Goal: Transaction & Acquisition: Obtain resource

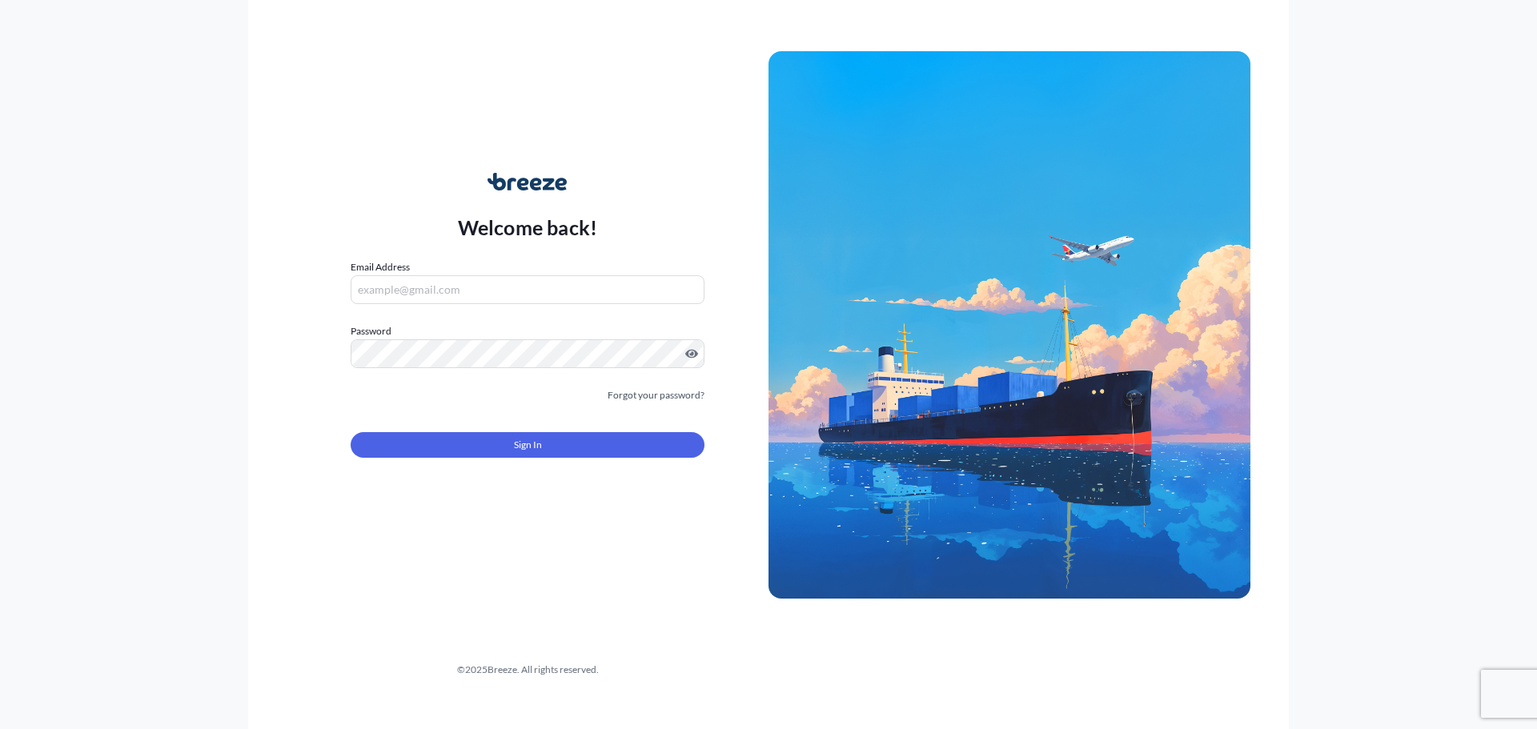
type input "[PERSON_NAME][EMAIL_ADDRESS][DOMAIN_NAME]"
click at [557, 443] on button "Sign In" at bounding box center [528, 445] width 354 height 26
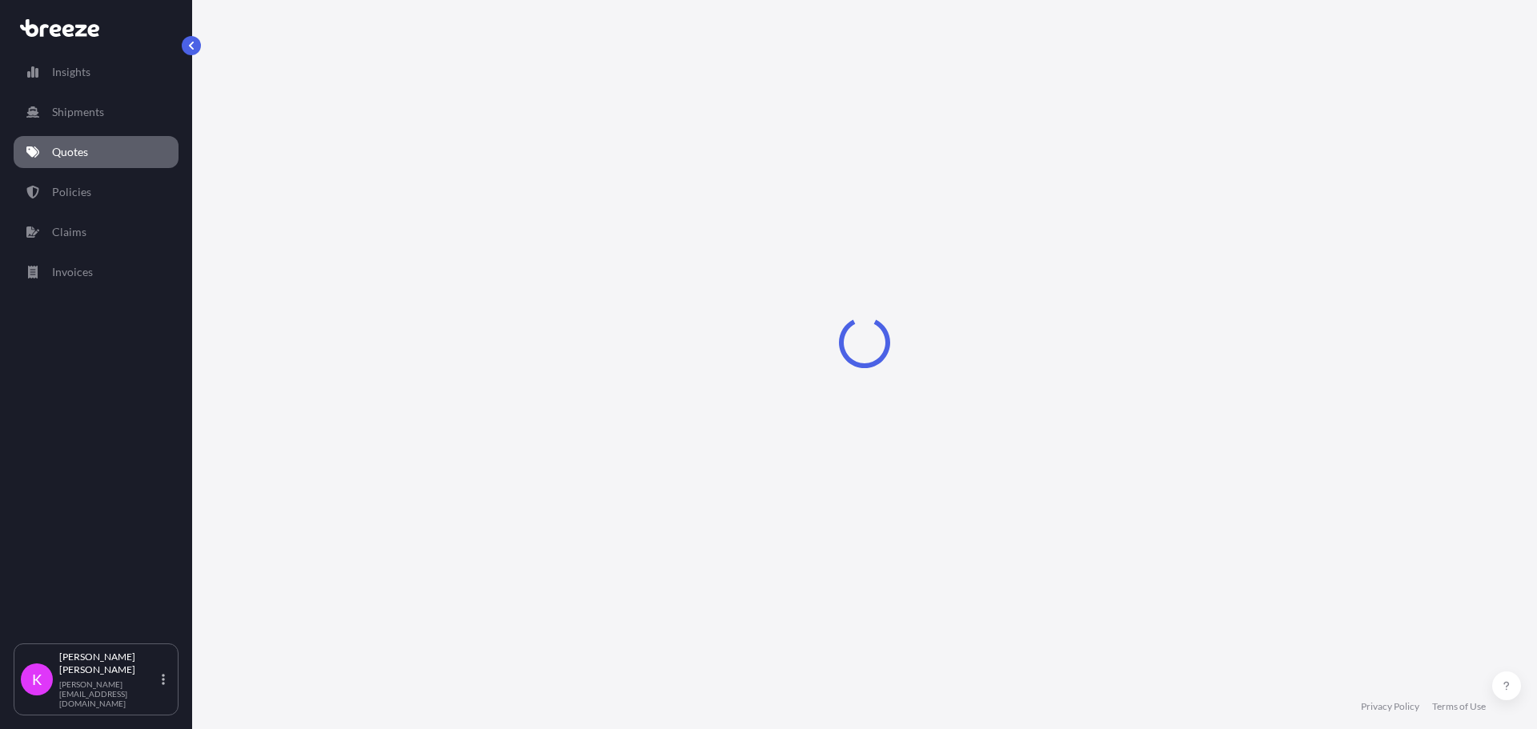
select select "Sea"
select select "1"
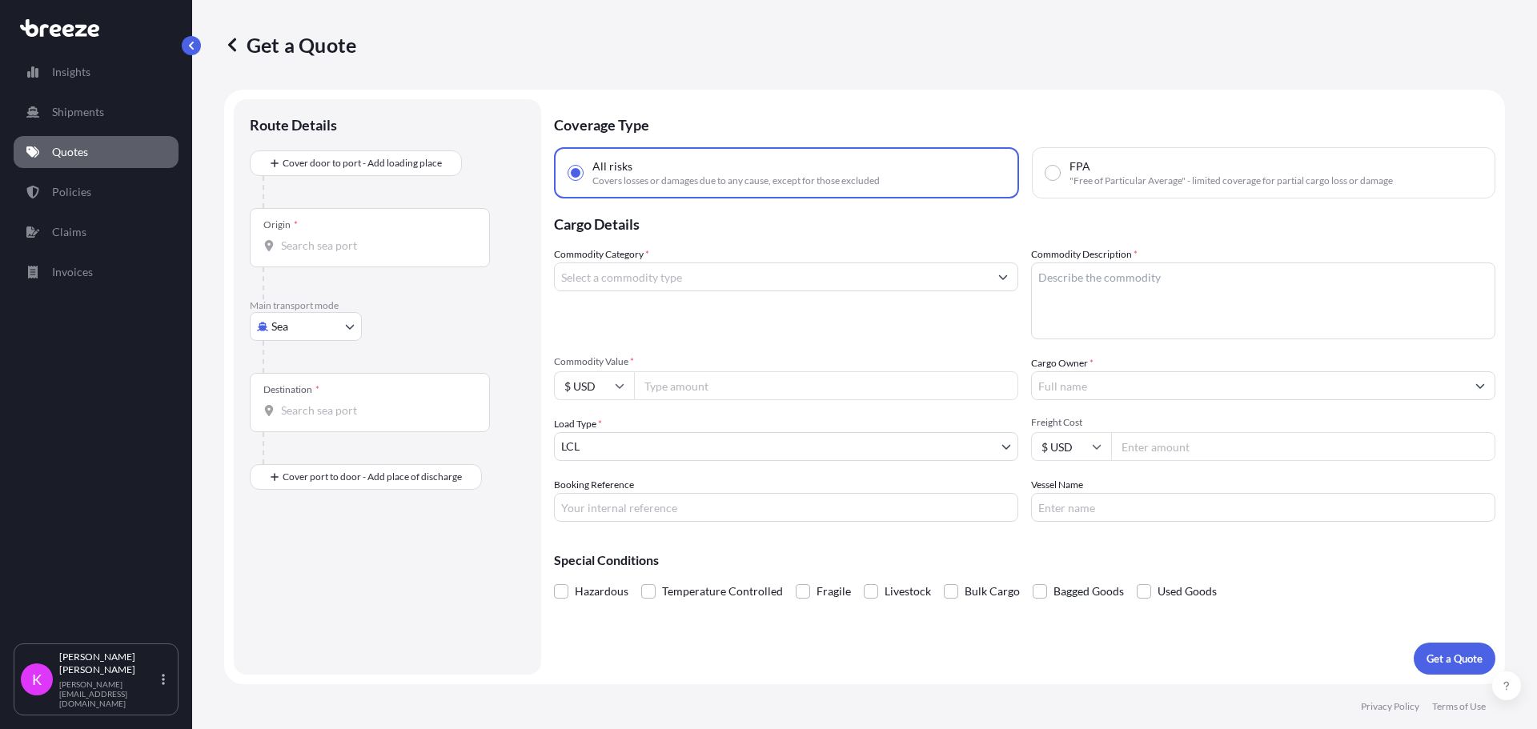
click at [323, 248] on input "Origin *" at bounding box center [375, 246] width 189 height 16
type input "u"
type input "l"
drag, startPoint x: 339, startPoint y: 252, endPoint x: 271, endPoint y: 246, distance: 68.3
click at [271, 246] on div "08701" at bounding box center [369, 246] width 213 height 16
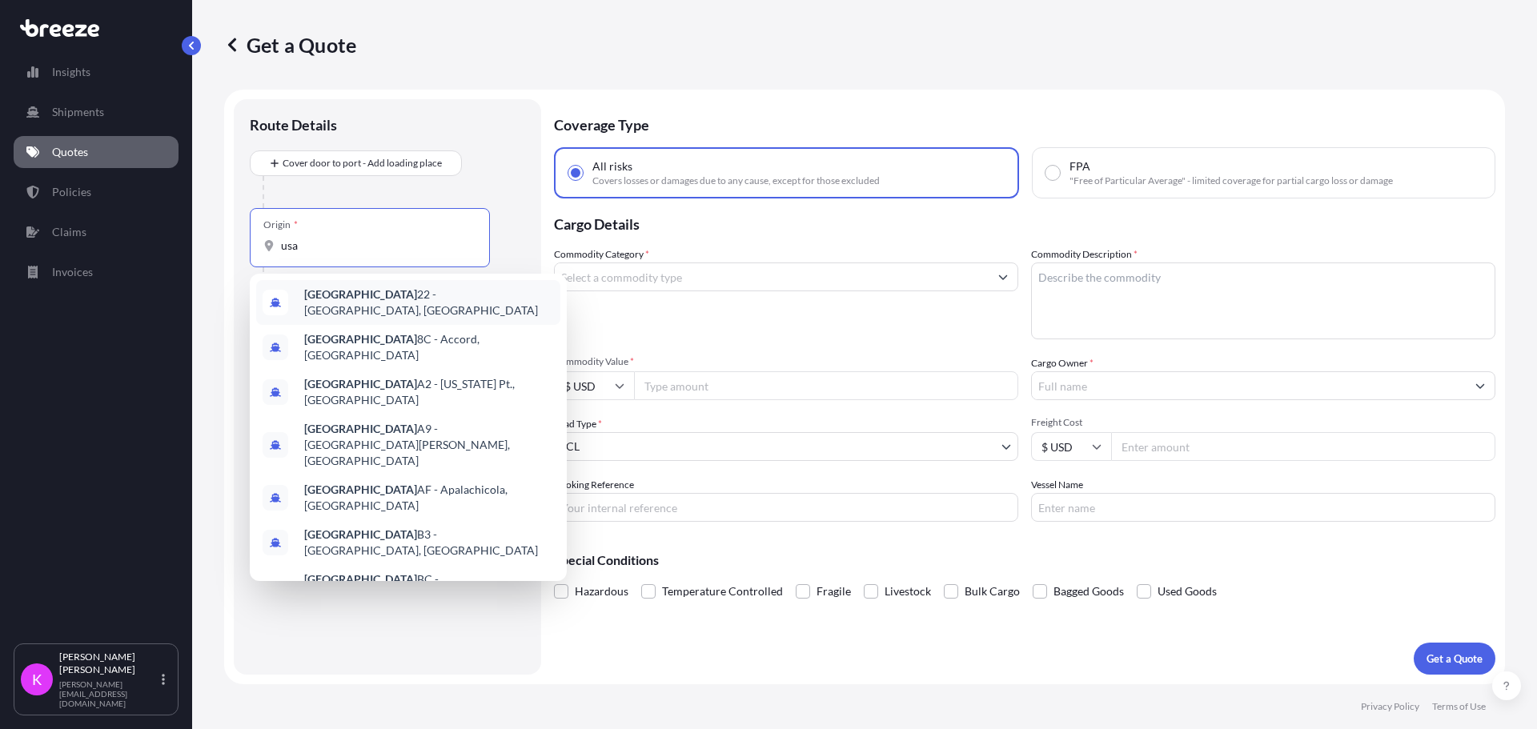
drag, startPoint x: 341, startPoint y: 243, endPoint x: 268, endPoint y: 241, distance: 72.9
click at [268, 241] on div "usa" at bounding box center [369, 246] width 213 height 16
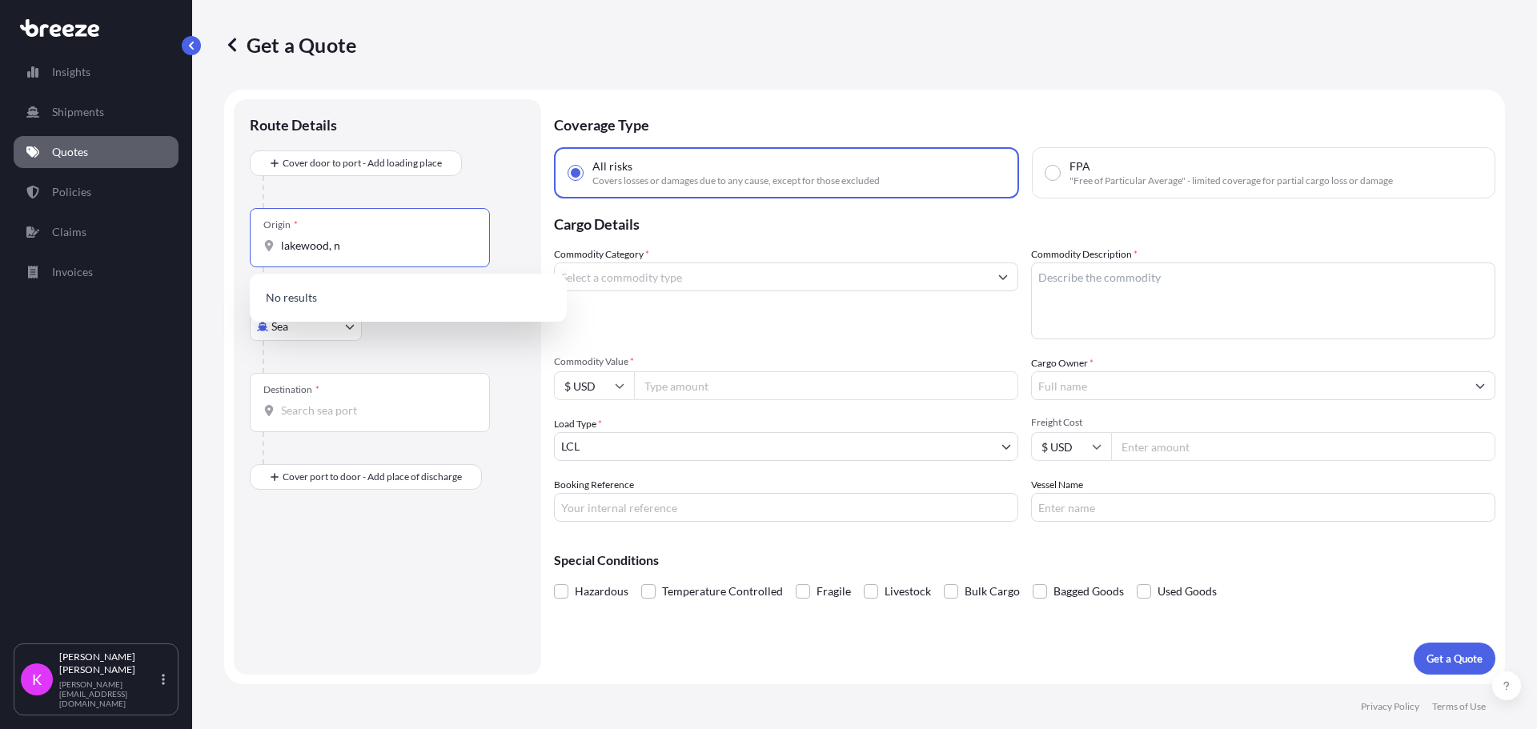
type input "[GEOGRAPHIC_DATA], [GEOGRAPHIC_DATA]"
drag, startPoint x: 371, startPoint y: 239, endPoint x: 239, endPoint y: 228, distance: 133.3
click at [239, 228] on div "Route Details Cover door to port - Add loading place Place of loading Road Road…" at bounding box center [387, 386] width 307 height 575
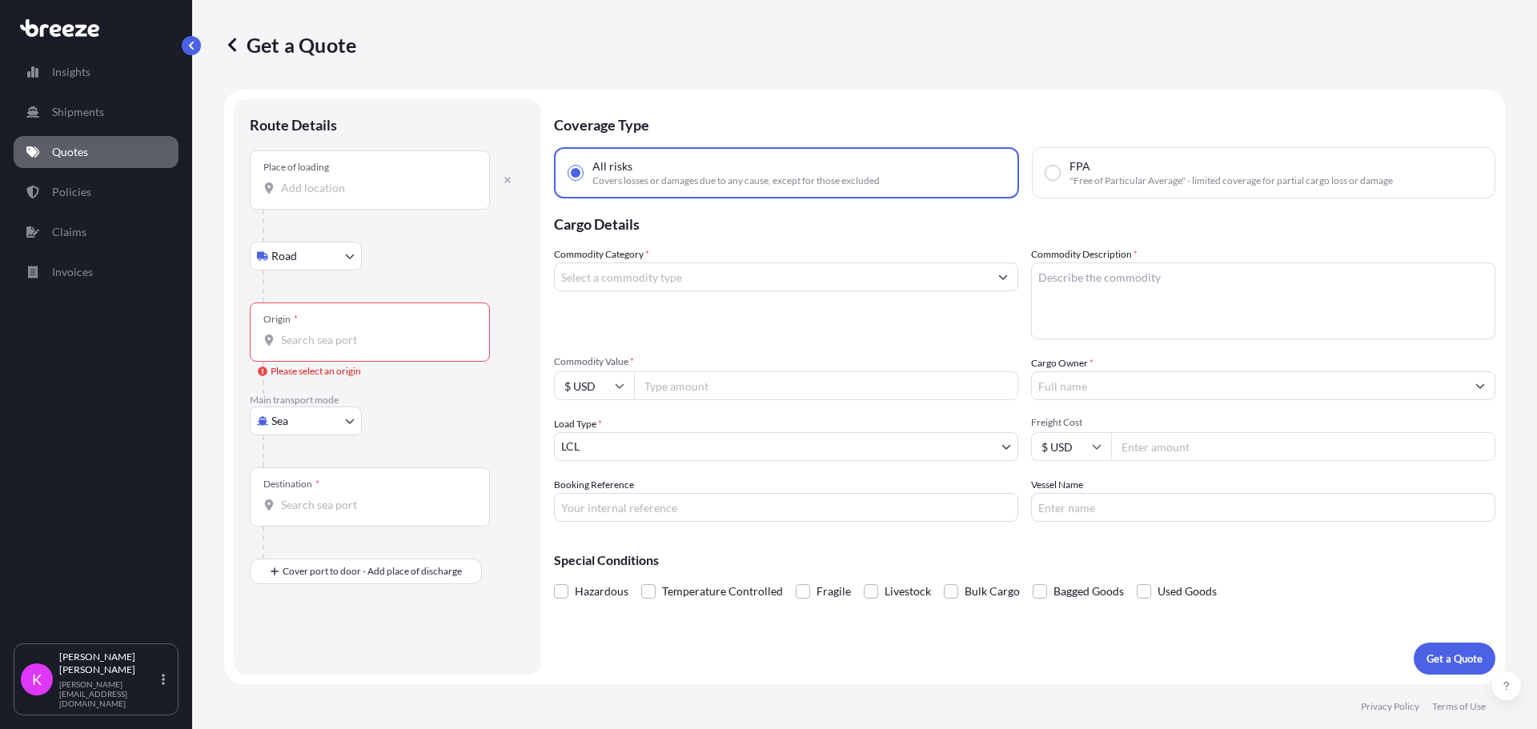
click at [367, 186] on input "Place of loading" at bounding box center [375, 188] width 189 height 16
click at [519, 48] on div "Get a Quote" at bounding box center [864, 45] width 1281 height 26
click at [299, 178] on div "Place of loading" at bounding box center [370, 179] width 240 height 59
click at [299, 180] on input "Place of loading" at bounding box center [375, 188] width 189 height 16
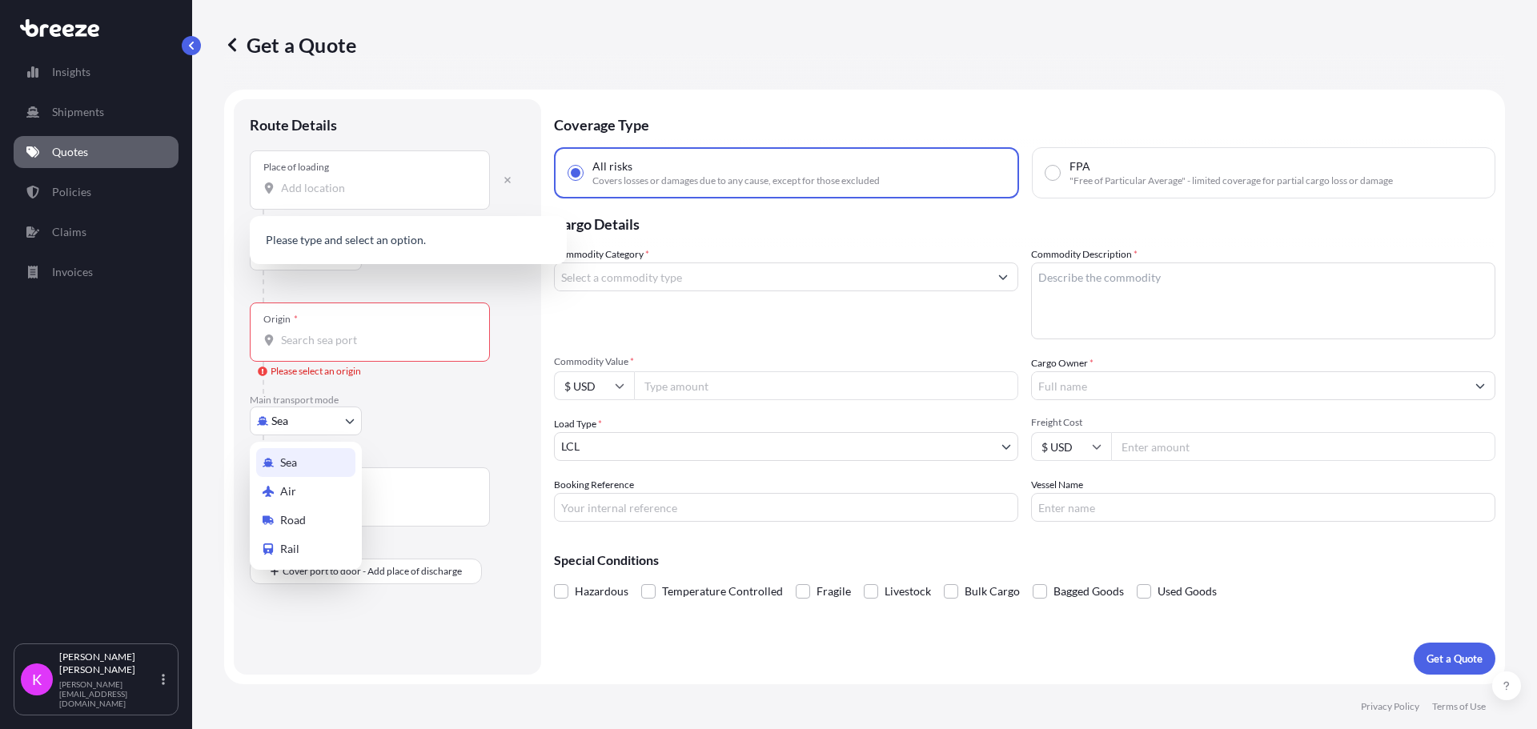
click at [345, 427] on body "0 options available. 0 options available. Insights Shipments Quotes Policies Cl…" at bounding box center [768, 364] width 1537 height 729
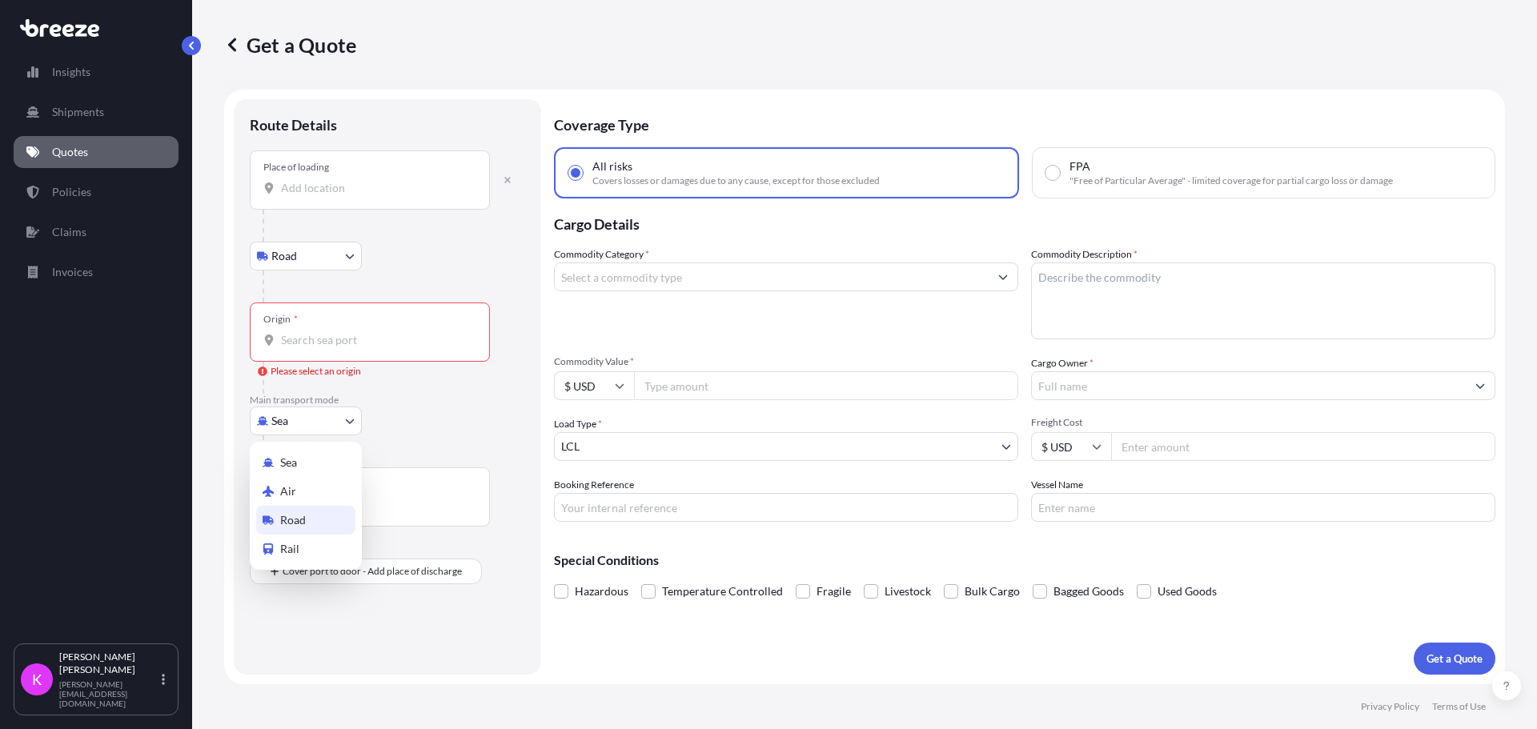
click at [316, 519] on div "Road" at bounding box center [305, 520] width 99 height 29
select select "Road"
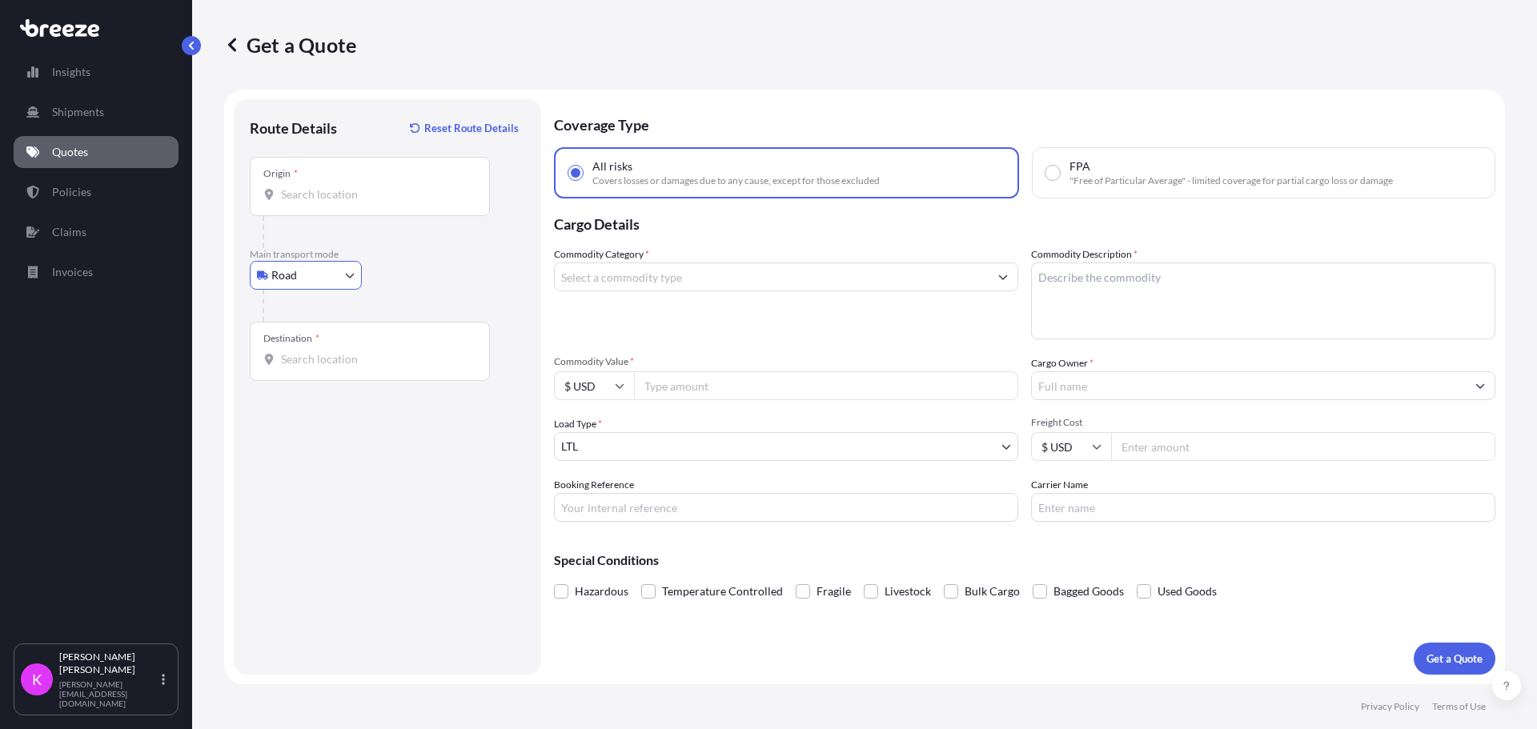
click at [352, 181] on div "Origin *" at bounding box center [370, 186] width 240 height 59
click at [352, 186] on input "Origin *" at bounding box center [375, 194] width 189 height 16
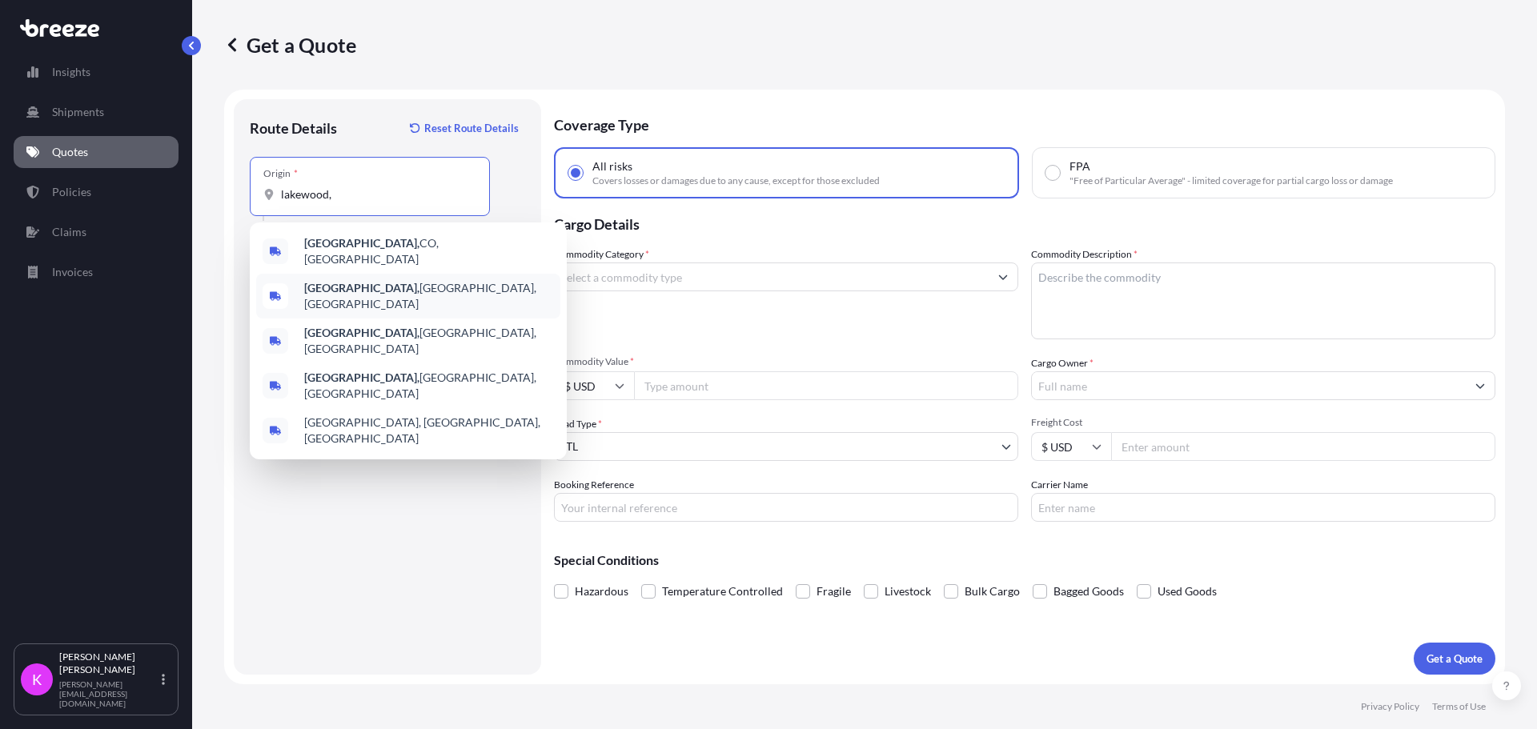
click at [357, 295] on div "[GEOGRAPHIC_DATA], [GEOGRAPHIC_DATA], [GEOGRAPHIC_DATA]" at bounding box center [408, 296] width 304 height 45
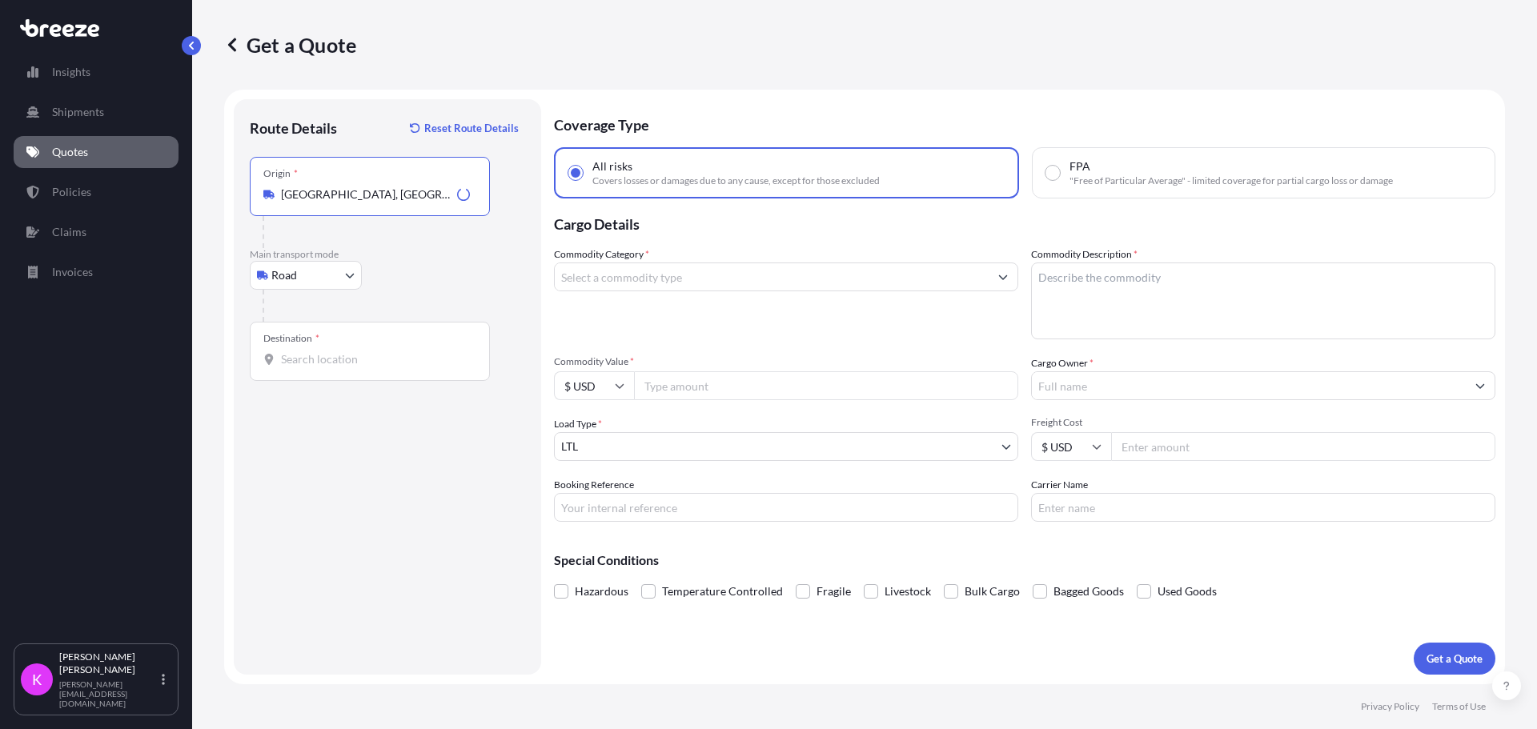
type input "[GEOGRAPHIC_DATA], [GEOGRAPHIC_DATA], [GEOGRAPHIC_DATA]"
click at [347, 376] on div "Destination *" at bounding box center [370, 351] width 240 height 59
click at [347, 367] on input "Destination *" at bounding box center [375, 359] width 189 height 16
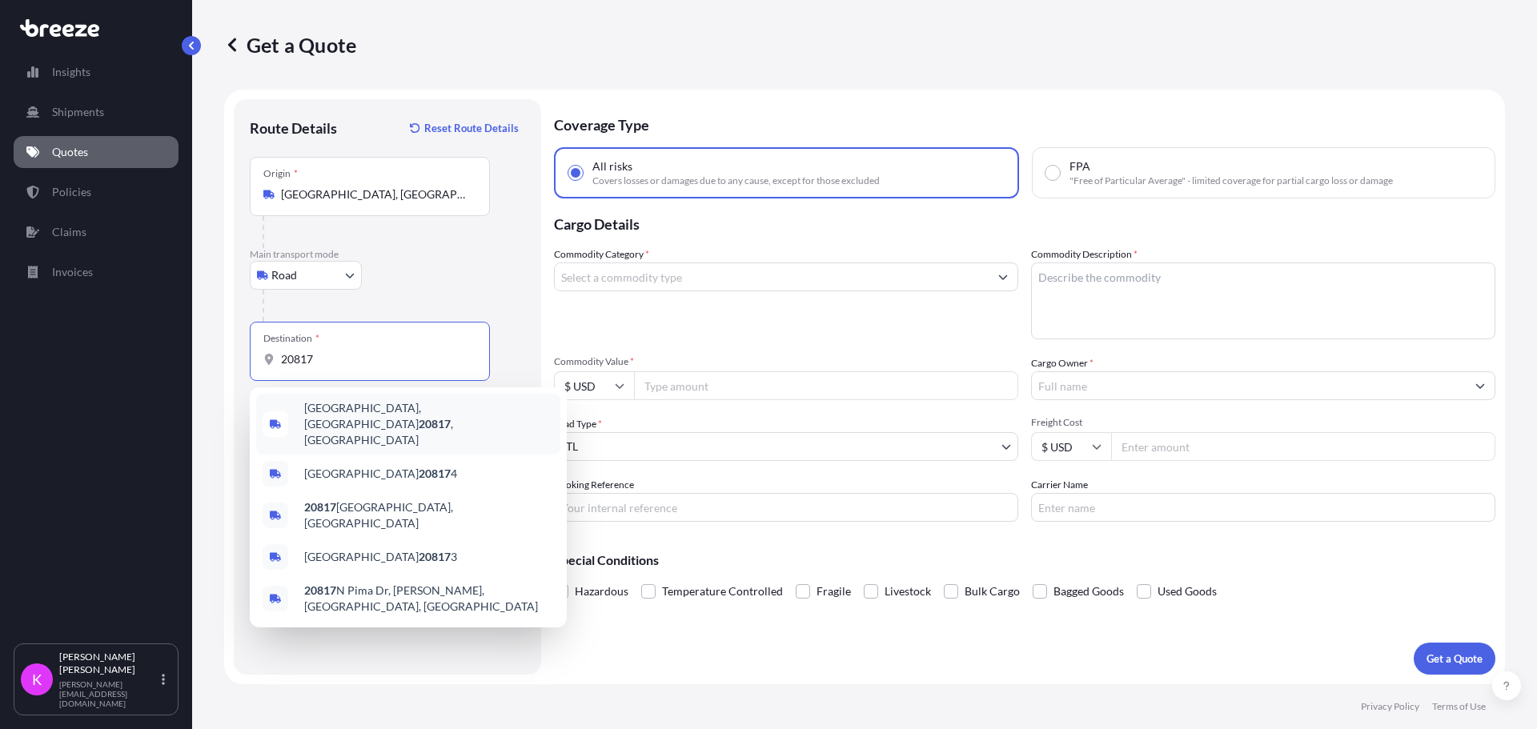
click at [359, 404] on div "[GEOGRAPHIC_DATA] , [GEOGRAPHIC_DATA]" at bounding box center [408, 424] width 304 height 61
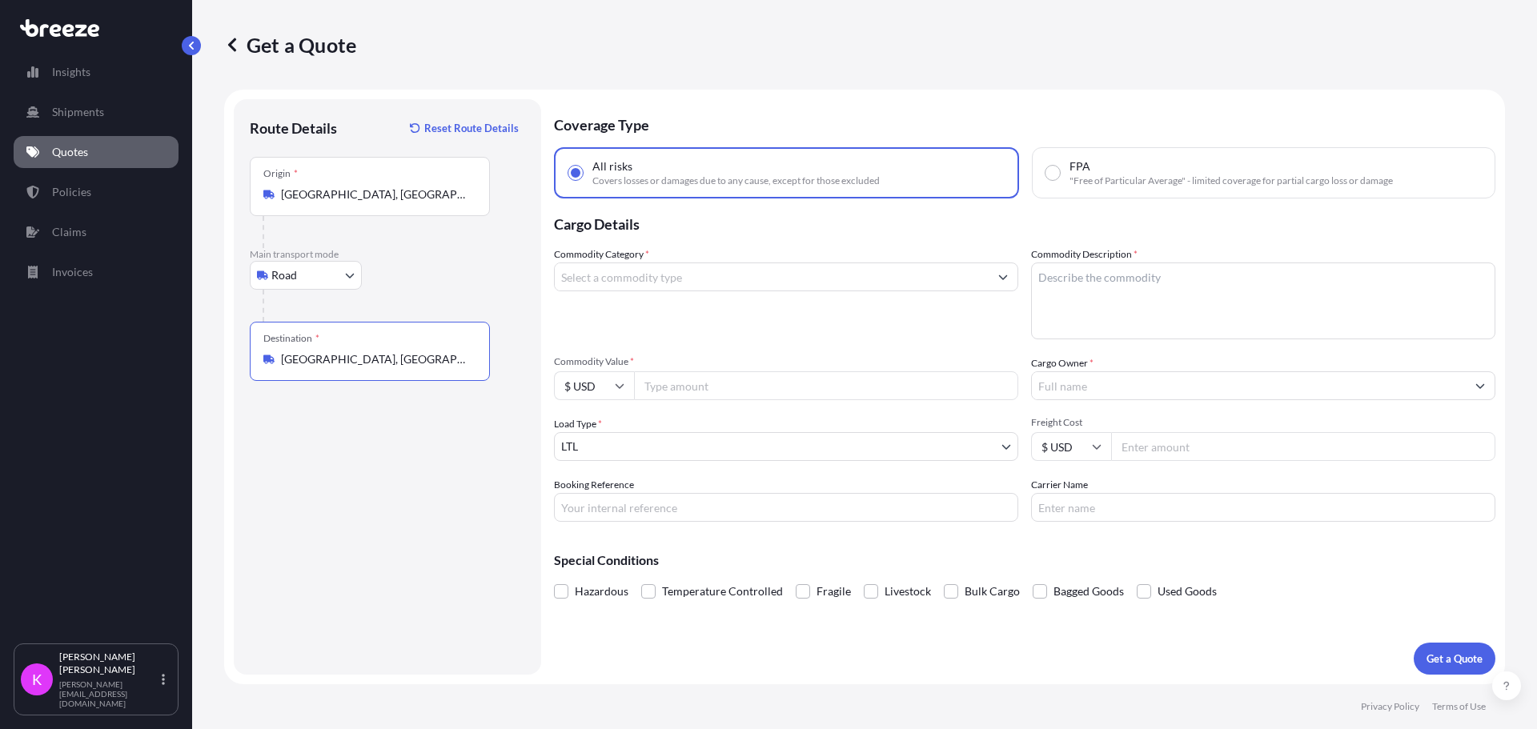
type input "[GEOGRAPHIC_DATA], [GEOGRAPHIC_DATA]"
click at [772, 394] on input "Commodity Value *" at bounding box center [826, 385] width 384 height 29
type input "41045"
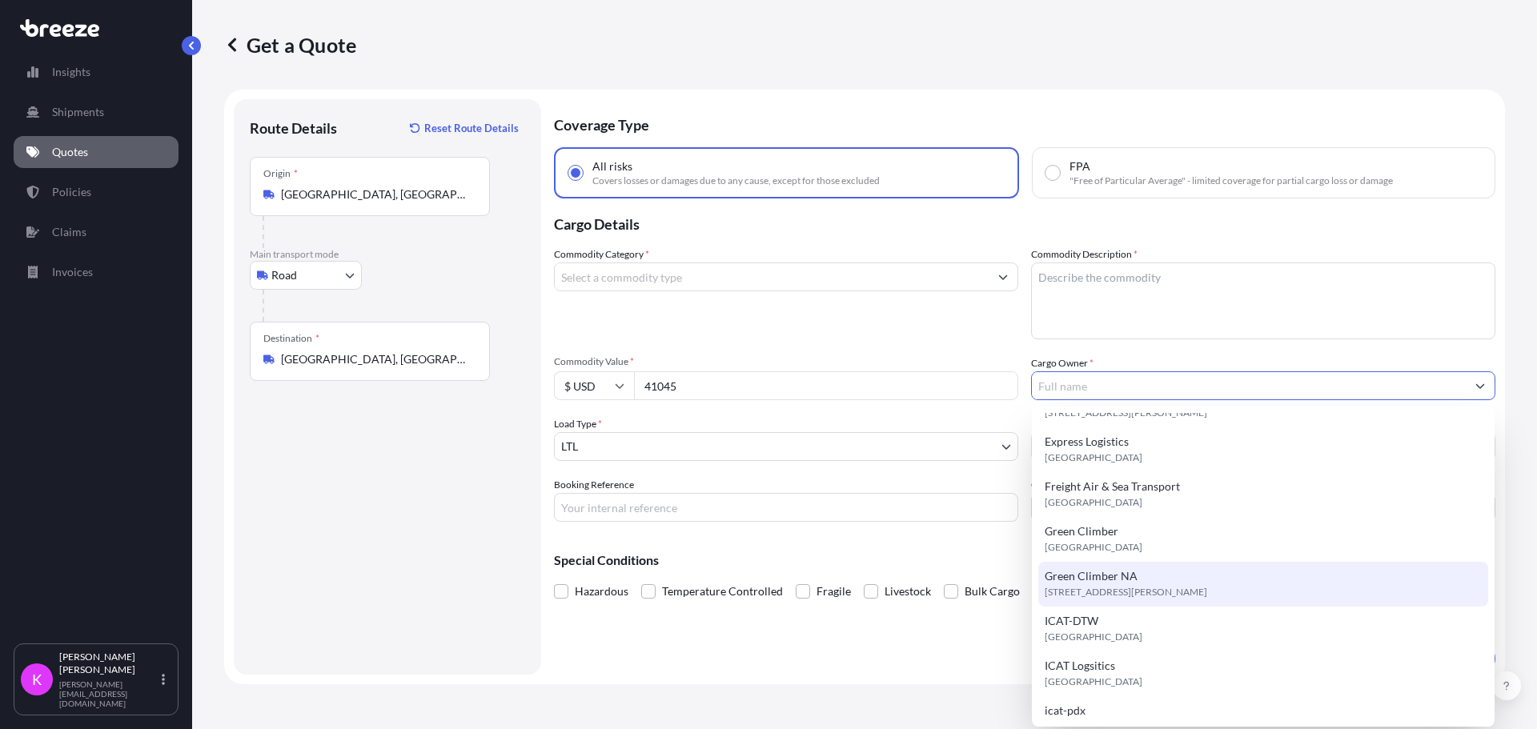
scroll to position [365, 0]
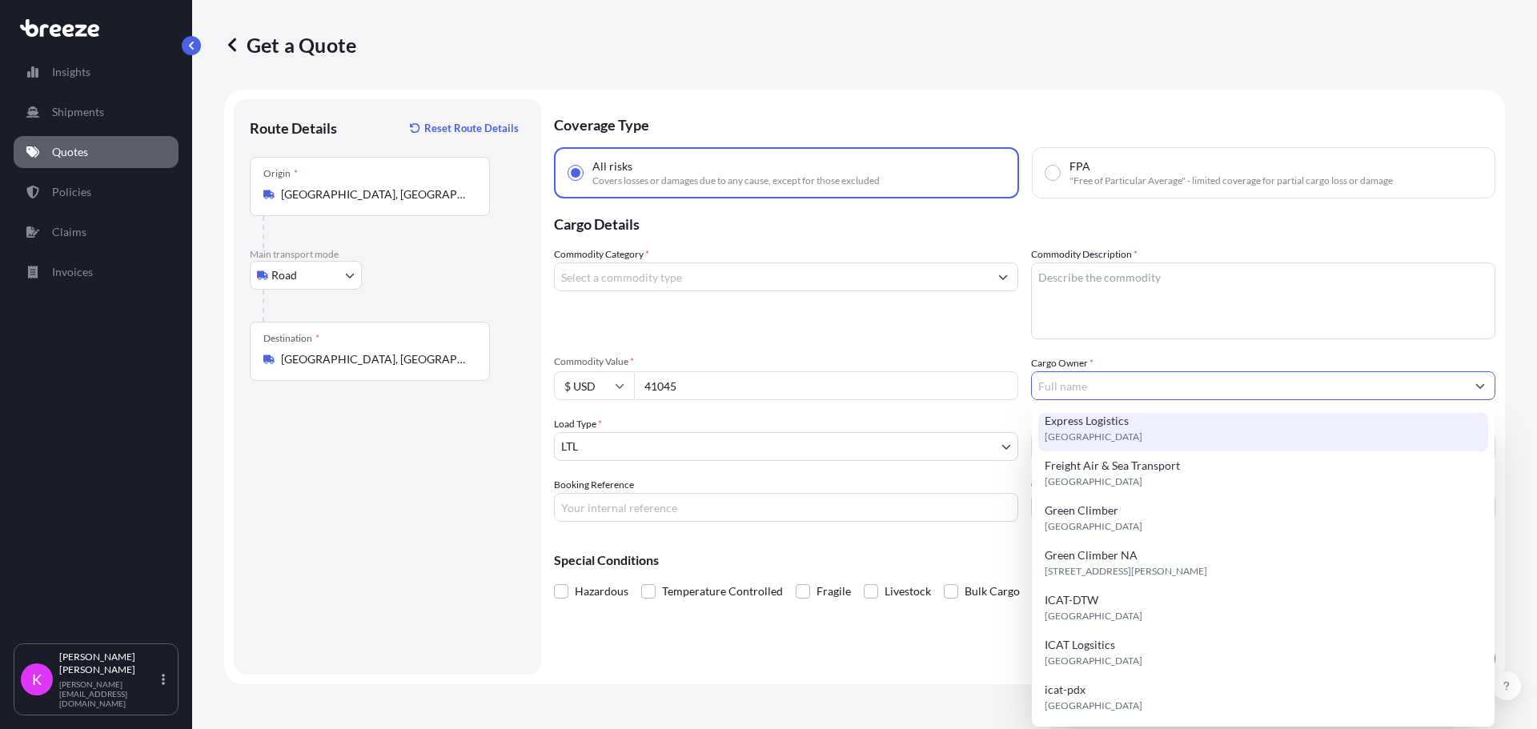
click at [1064, 320] on textarea "Commodity Description *" at bounding box center [1263, 301] width 464 height 77
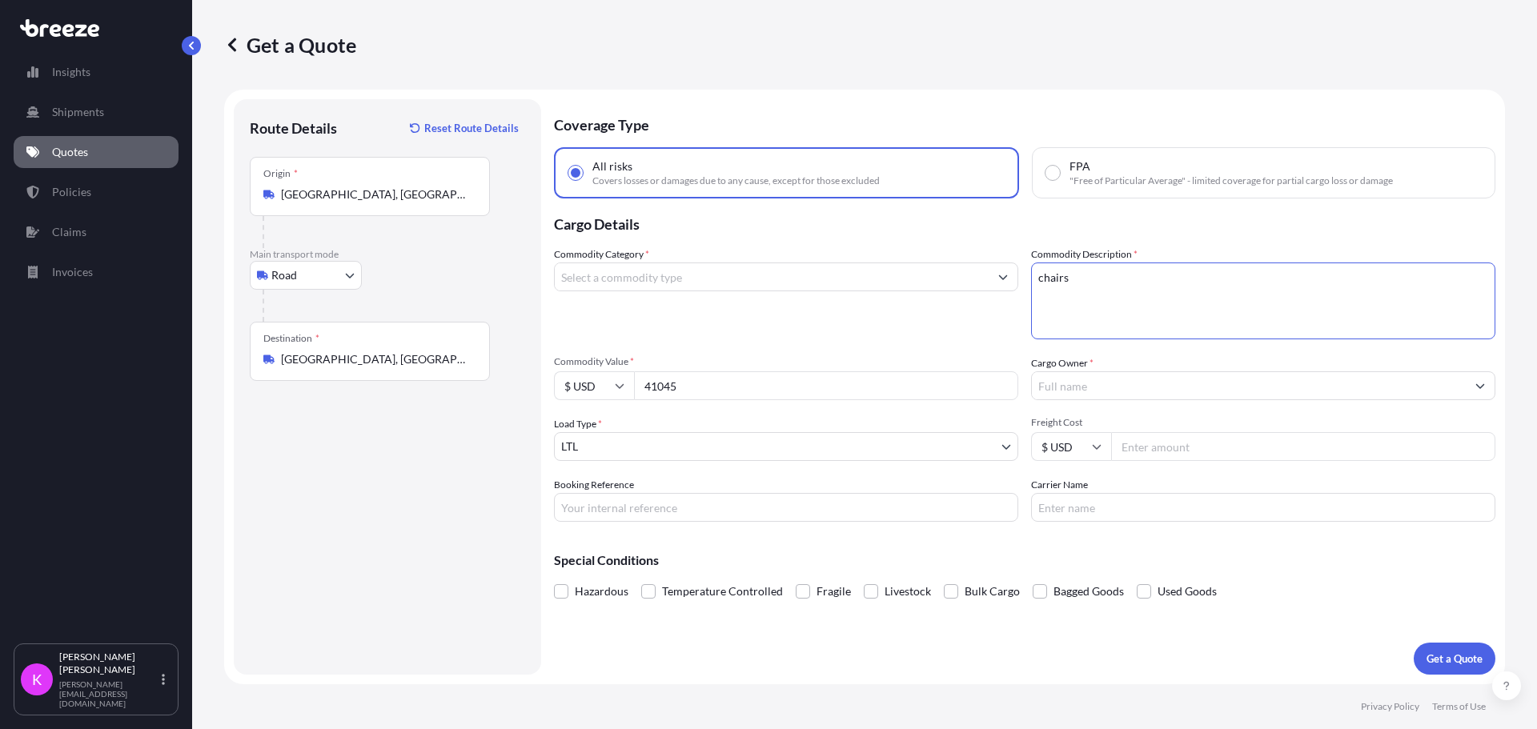
type textarea "chairs"
click at [1104, 380] on input "Cargo Owner *" at bounding box center [1249, 385] width 434 height 29
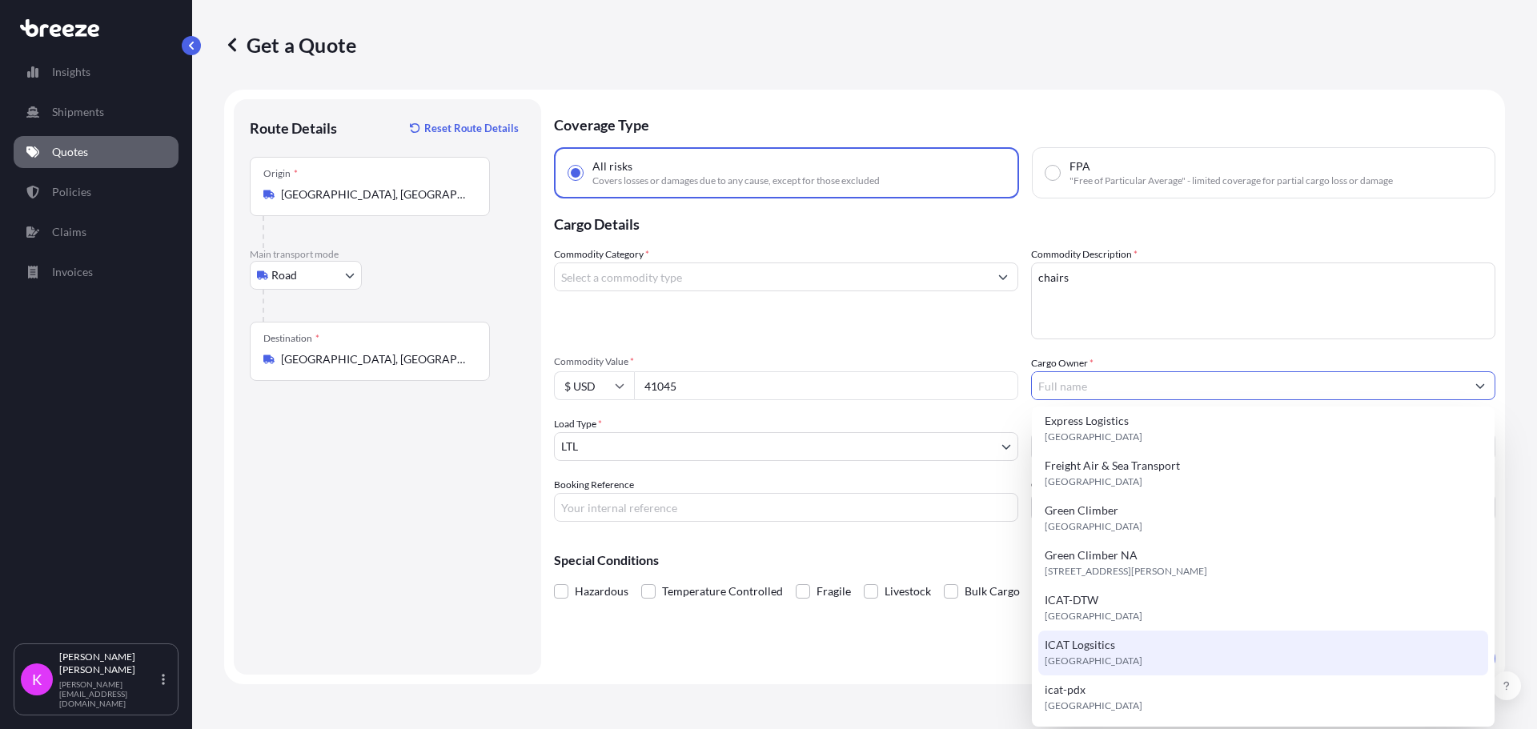
click at [1133, 640] on div "ICAT Logsitics [GEOGRAPHIC_DATA]" at bounding box center [1263, 653] width 450 height 45
type input "ICAT Logsitics"
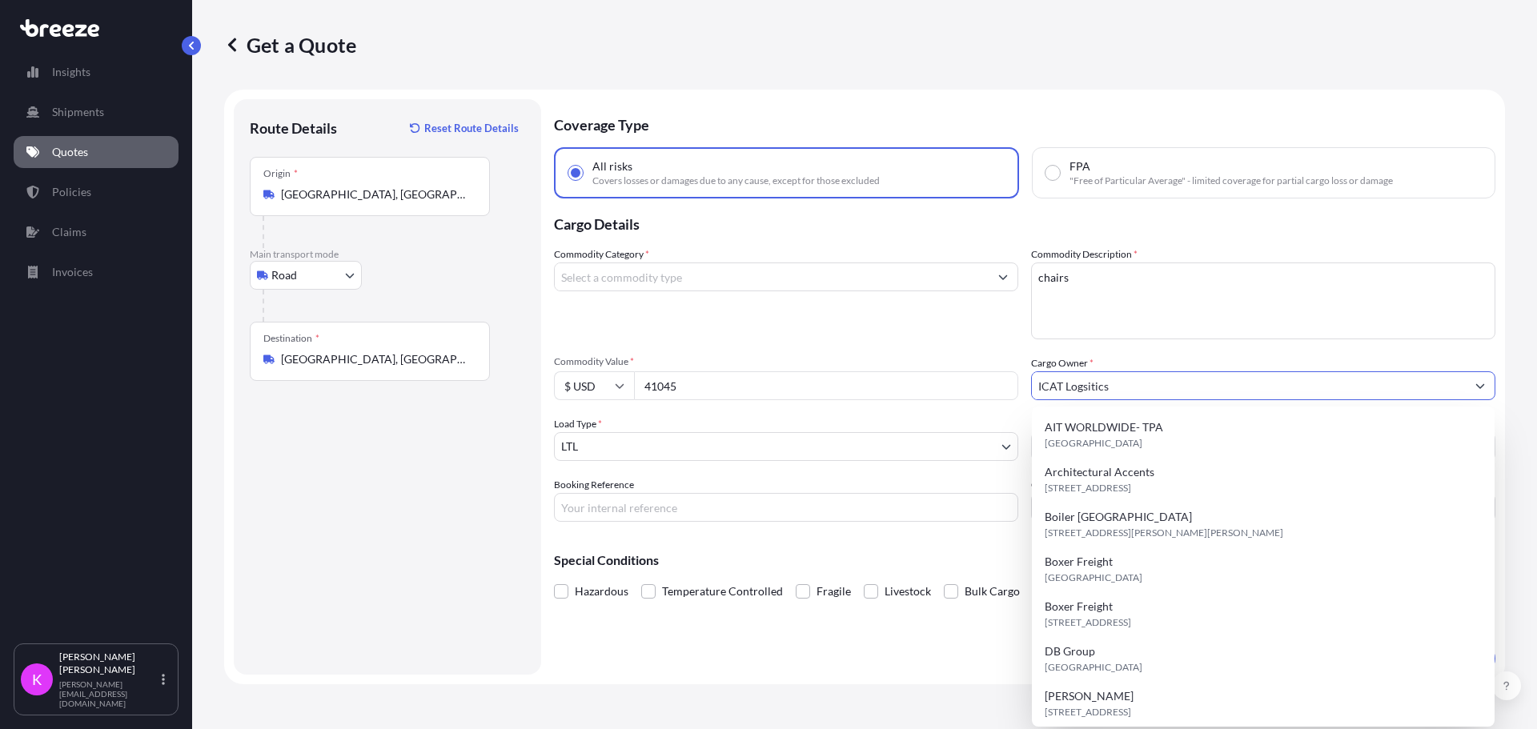
click at [1490, 384] on button "Show suggestions" at bounding box center [1480, 385] width 29 height 29
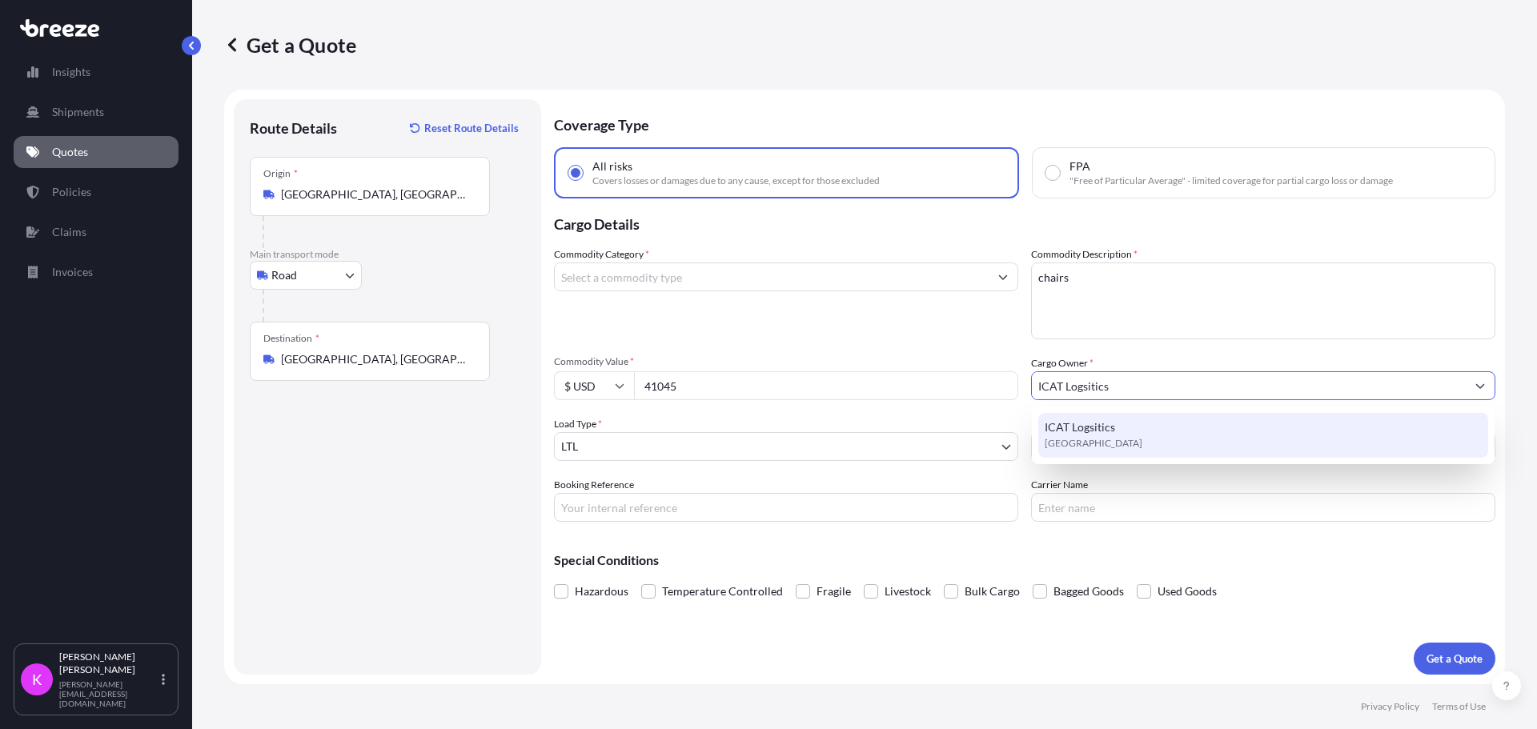
drag, startPoint x: 1302, startPoint y: 391, endPoint x: 1325, endPoint y: 391, distance: 23.2
click at [1301, 391] on input "ICAT Logsitics" at bounding box center [1249, 385] width 434 height 29
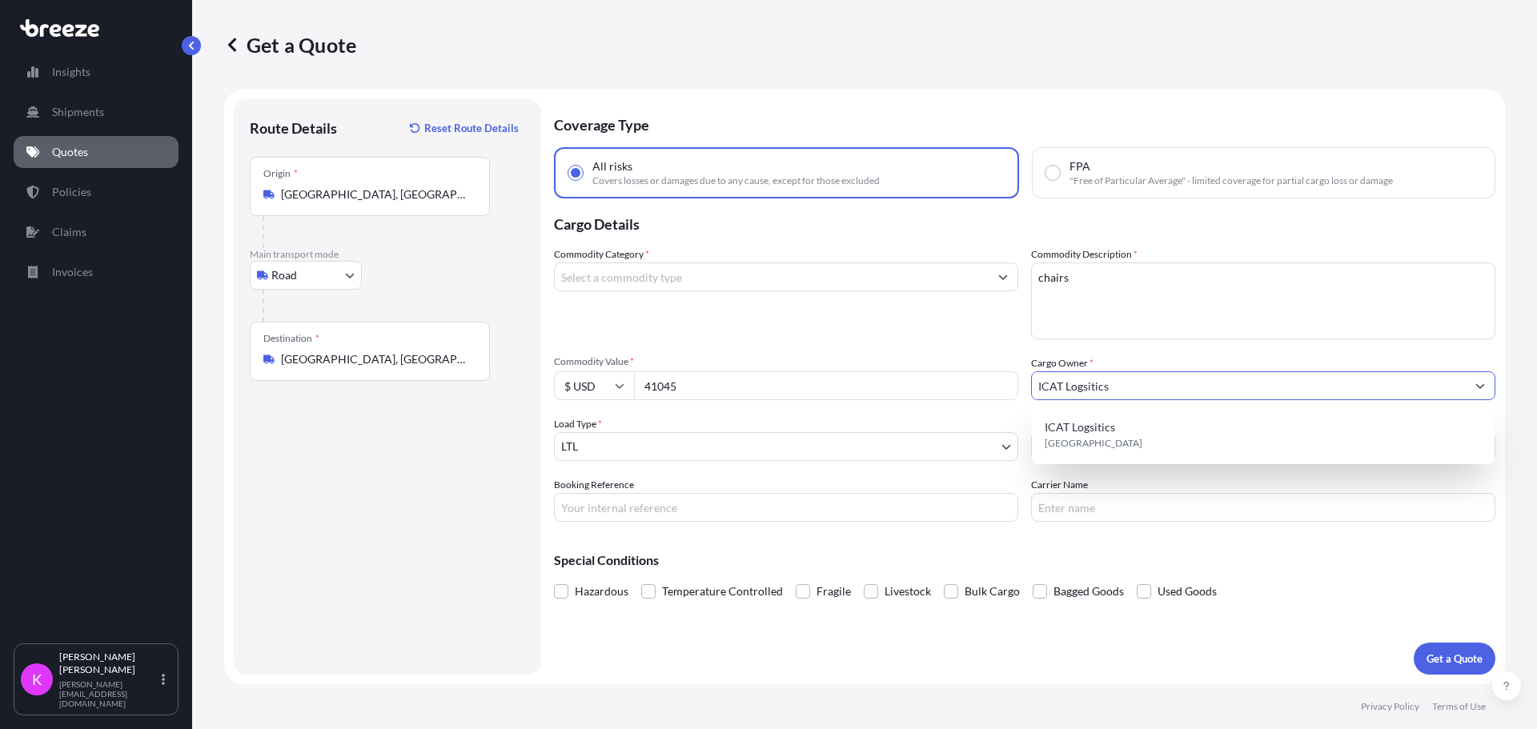
click at [1476, 387] on icon "Show suggestions" at bounding box center [1480, 386] width 10 height 10
click at [1475, 386] on icon "Show suggestions" at bounding box center [1480, 386] width 10 height 10
drag, startPoint x: 1387, startPoint y: 392, endPoint x: 989, endPoint y: 387, distance: 397.8
click at [989, 387] on div "Commodity Category * Commodity Description * chairs Commodity Value * $ USD 410…" at bounding box center [1024, 384] width 941 height 275
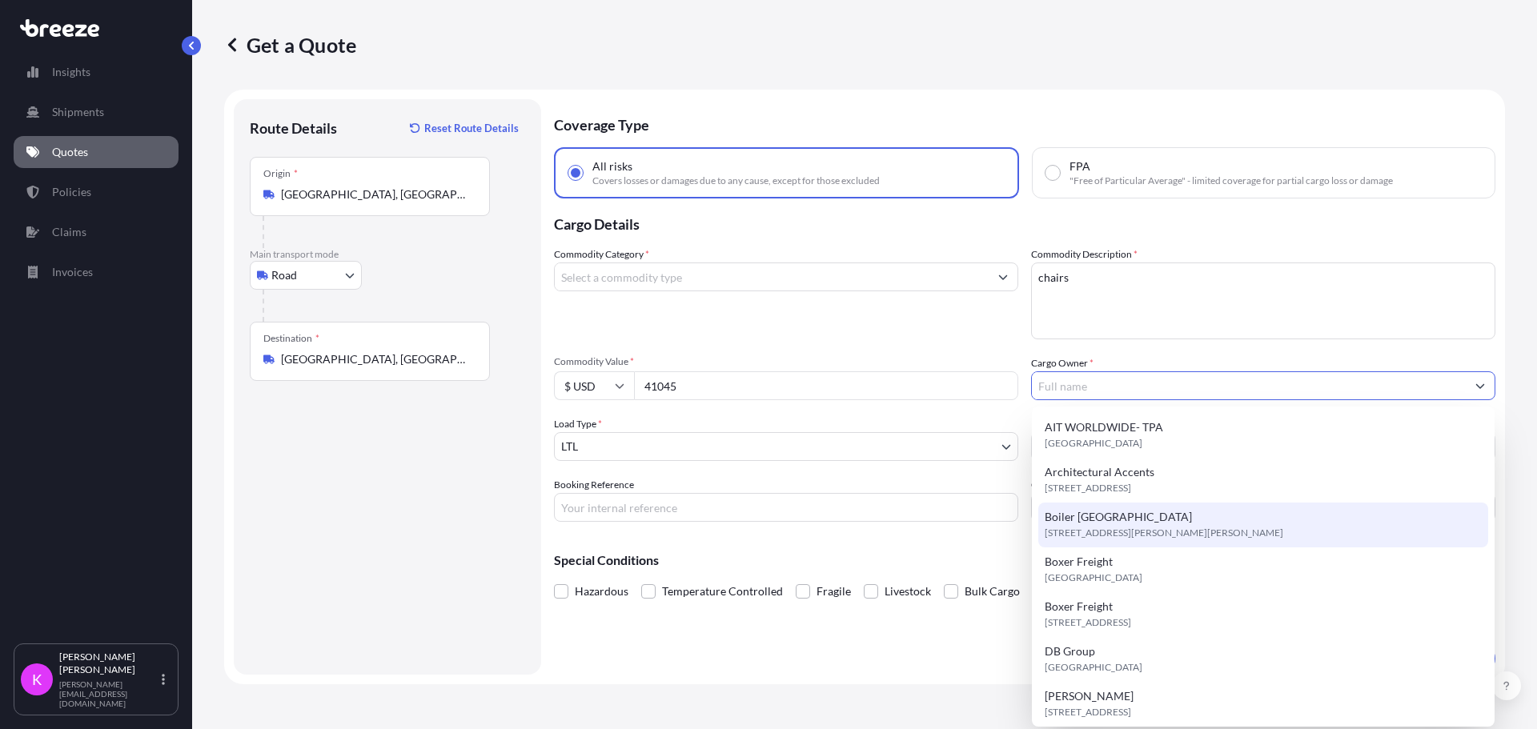
click at [1073, 529] on span "[STREET_ADDRESS][PERSON_NAME][PERSON_NAME]" at bounding box center [1164, 533] width 239 height 16
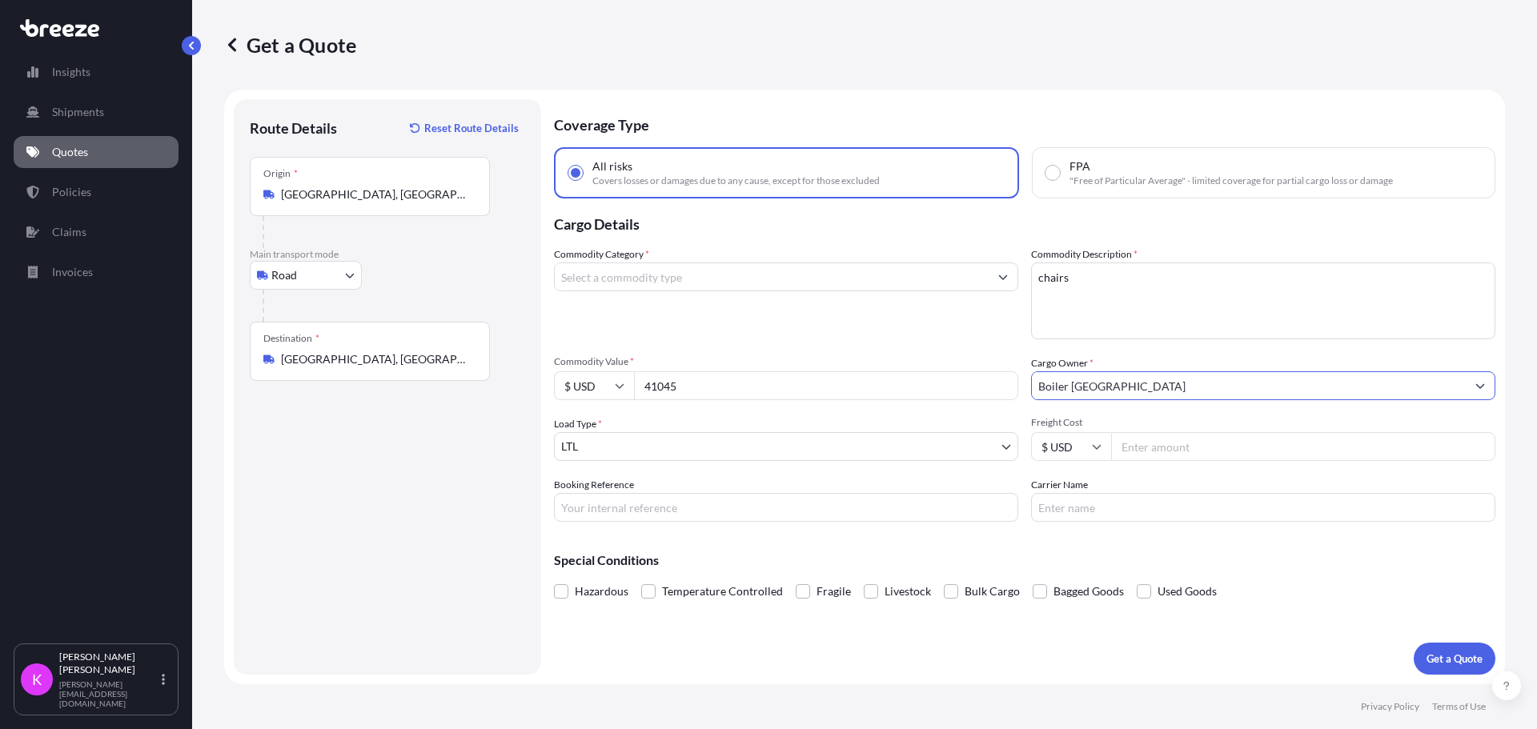
type input "Boiler [GEOGRAPHIC_DATA]"
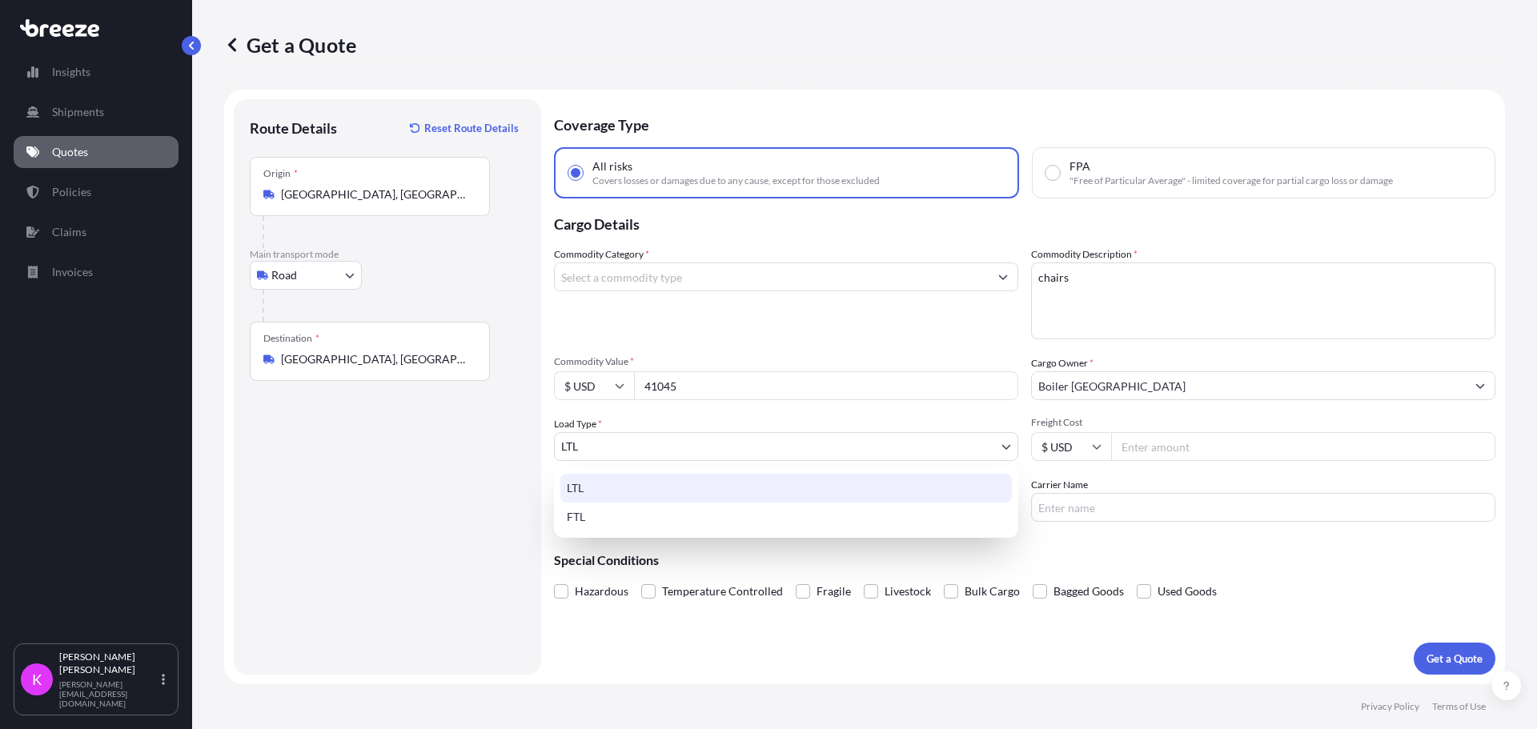
click at [622, 453] on body "Insights Shipments Quotes Policies Claims Invoices K [PERSON_NAME] [PERSON_NAME…" at bounding box center [768, 364] width 1537 height 729
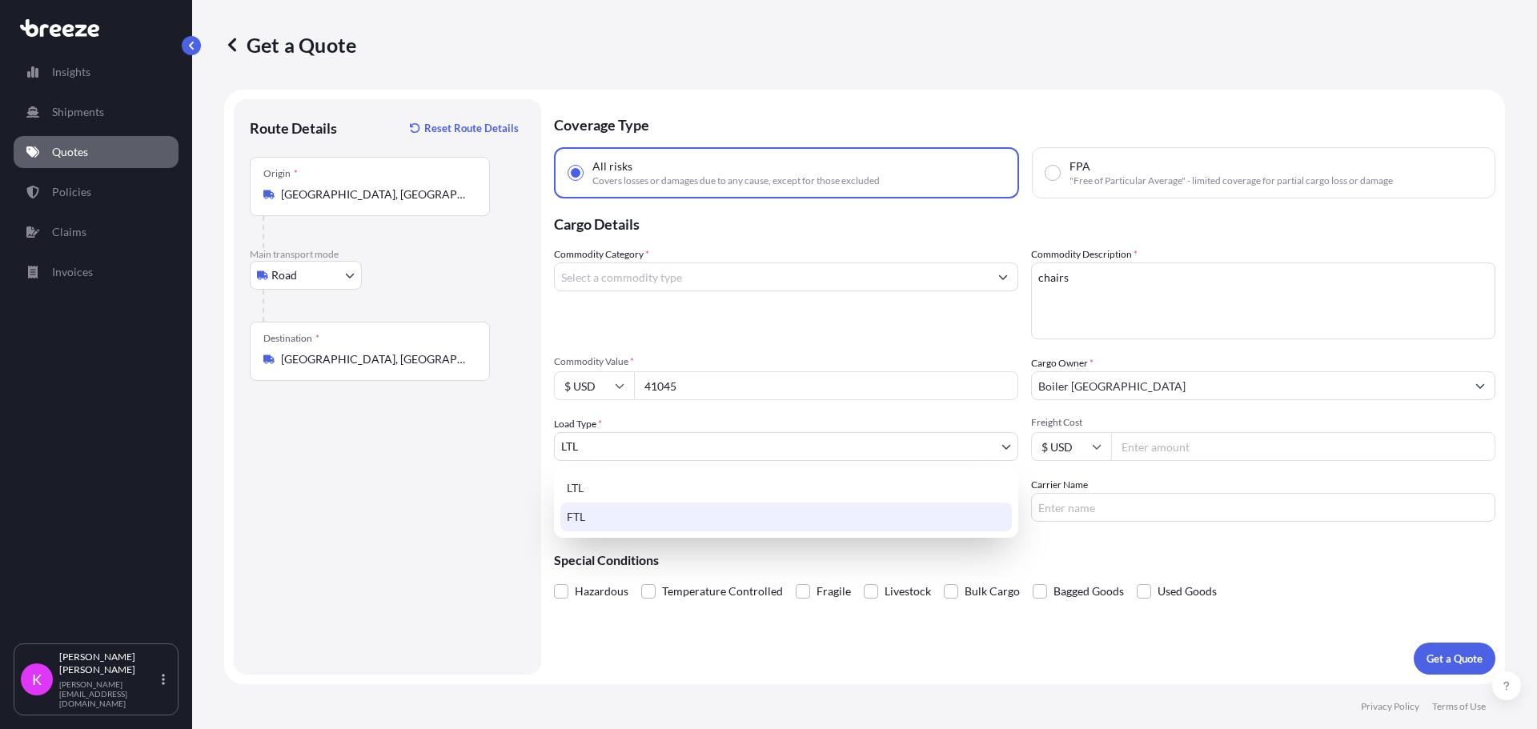
click at [608, 511] on div "FTL" at bounding box center [785, 517] width 451 height 29
select select "2"
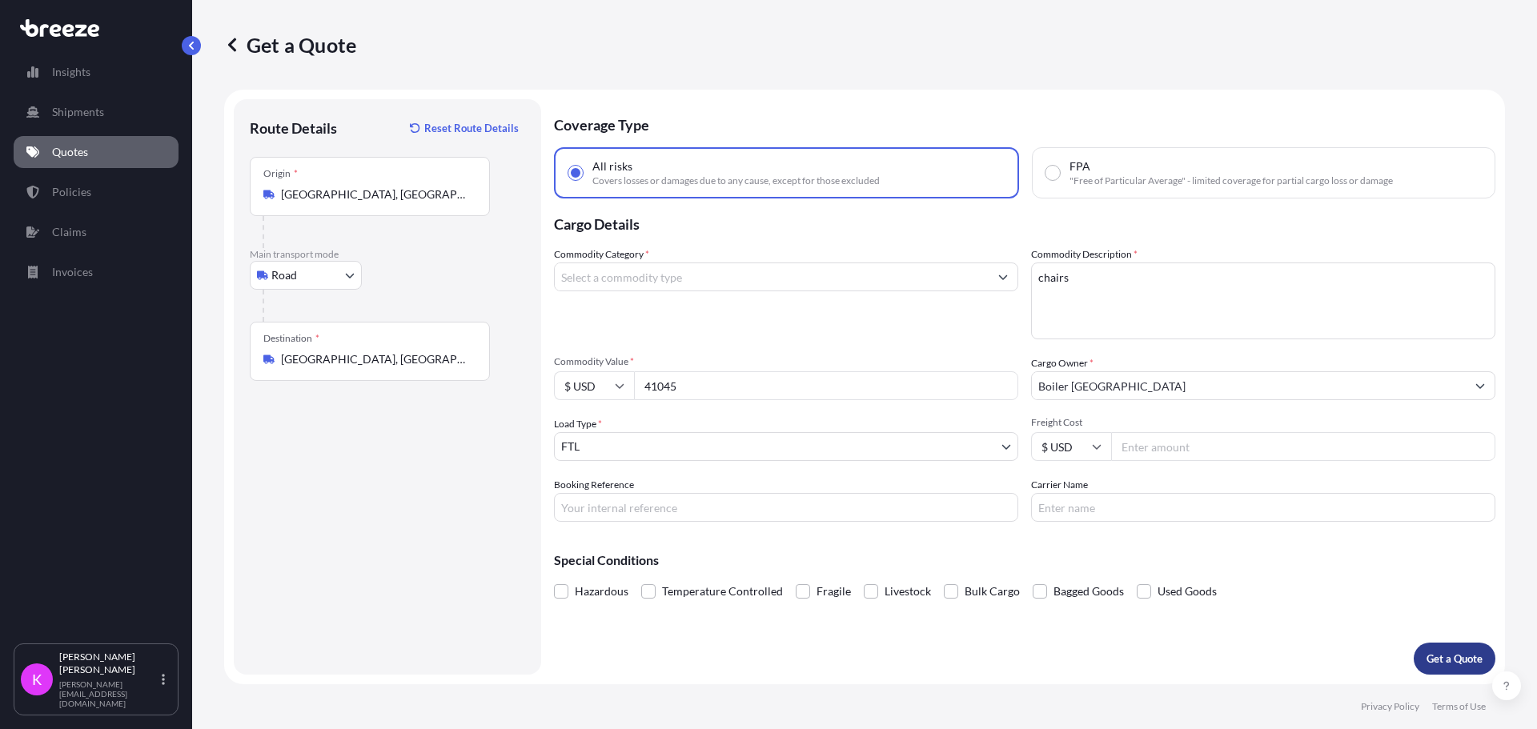
click at [1440, 648] on button "Get a Quote" at bounding box center [1455, 659] width 82 height 32
click at [683, 259] on div "Commodity Category * Please select a commodity category" at bounding box center [786, 293] width 464 height 93
click at [680, 259] on div "Commodity Category * Please select a commodity category" at bounding box center [786, 293] width 464 height 93
click at [676, 267] on input "Commodity Category *" at bounding box center [772, 277] width 434 height 29
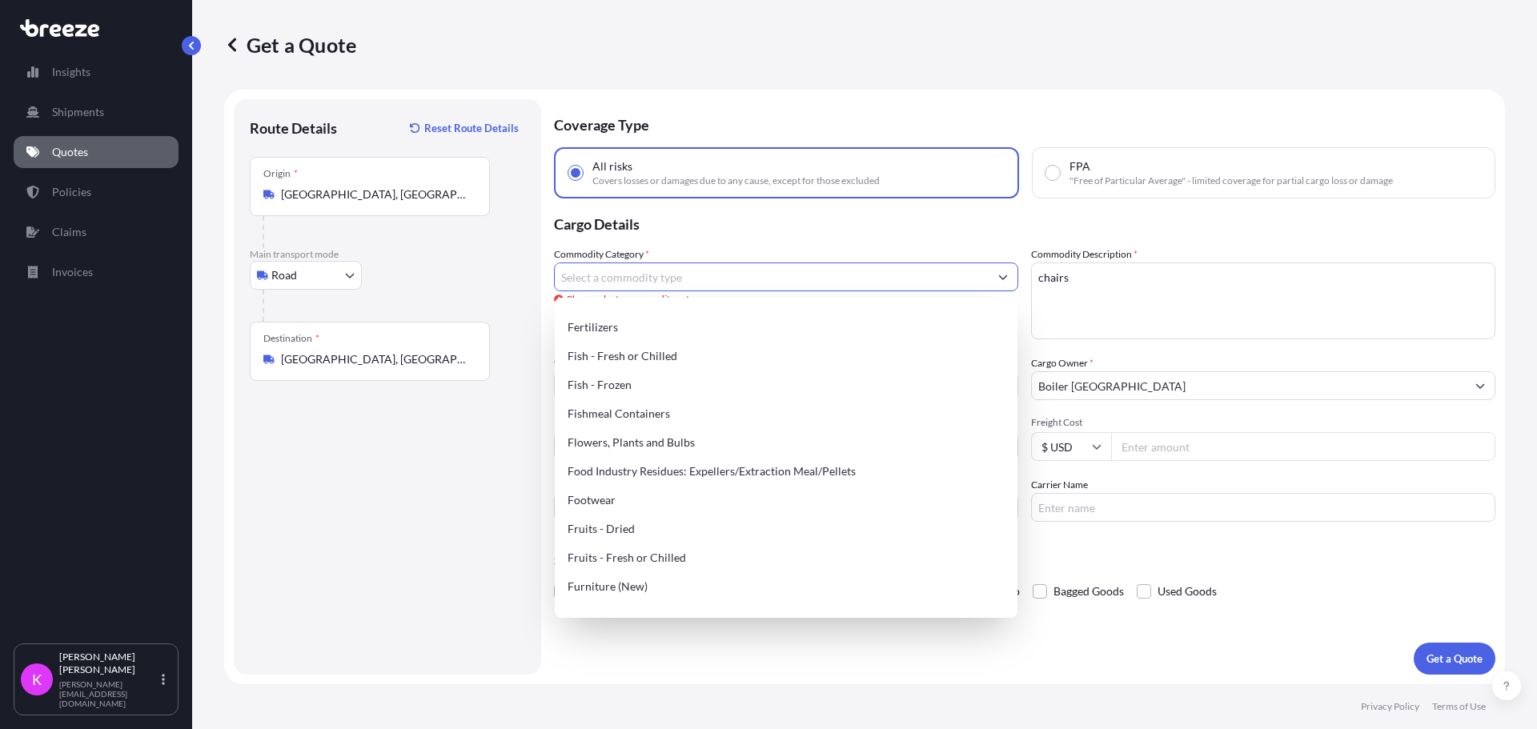
scroll to position [1121, 0]
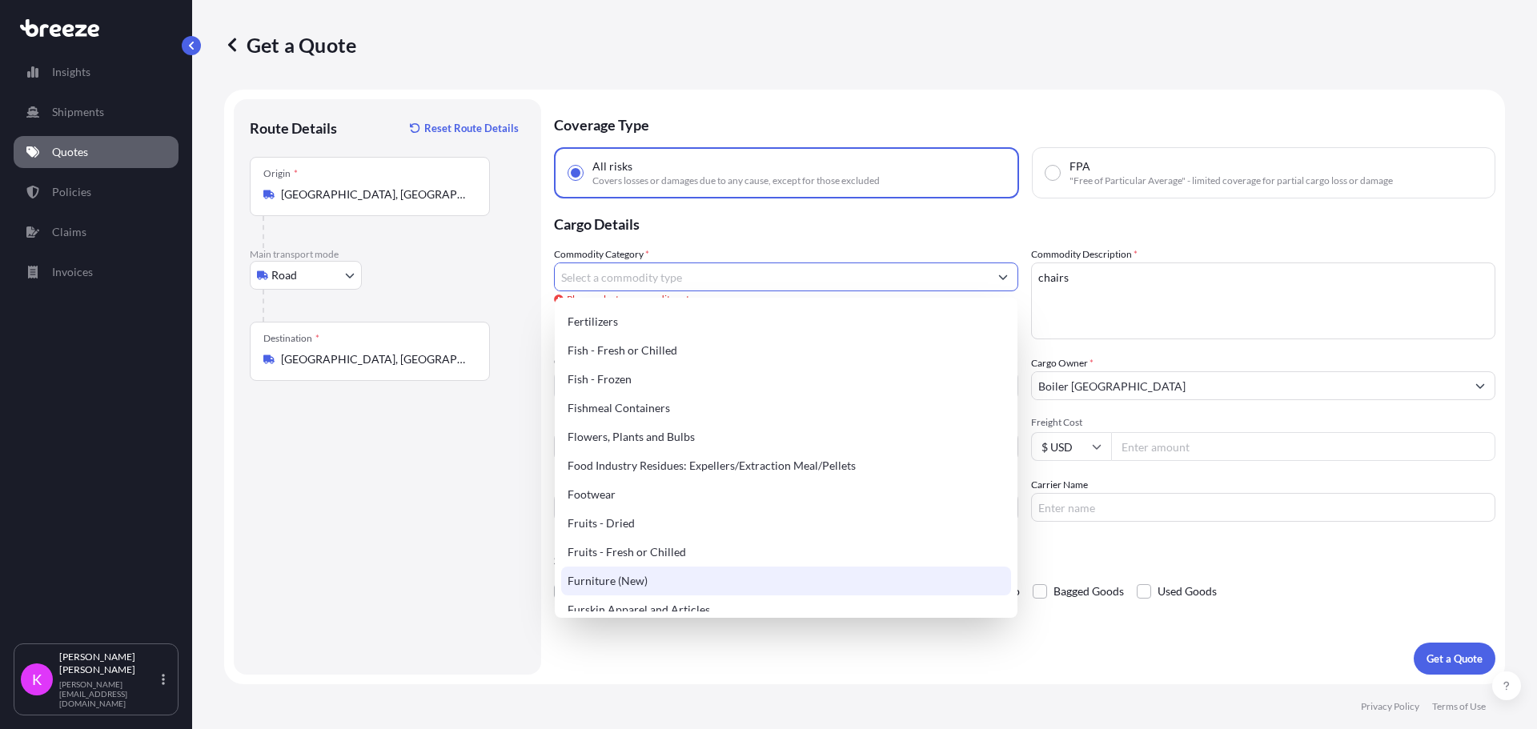
click at [633, 584] on div "Furniture (New)" at bounding box center [786, 581] width 450 height 29
type input "Furniture (New)"
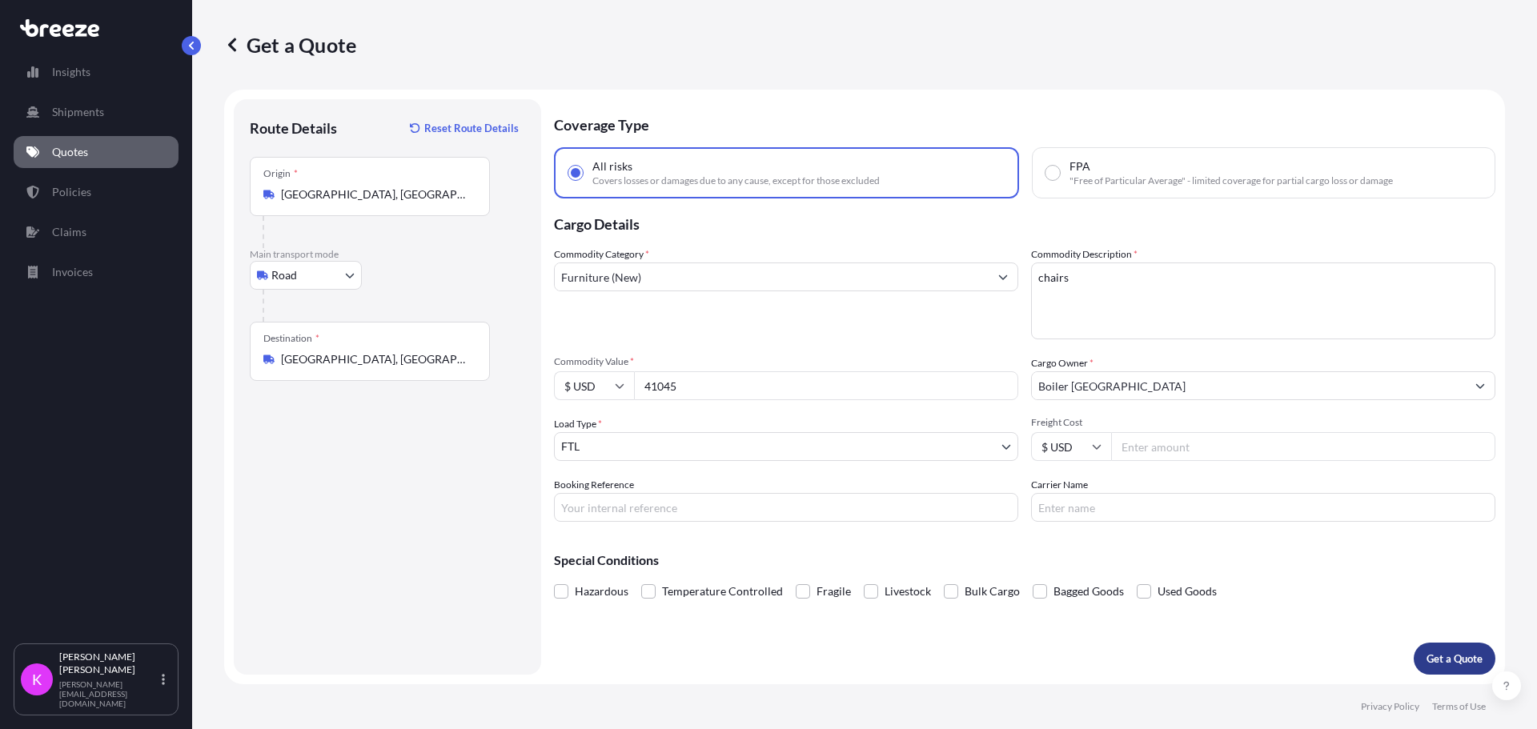
click at [1446, 651] on p "Get a Quote" at bounding box center [1454, 659] width 56 height 16
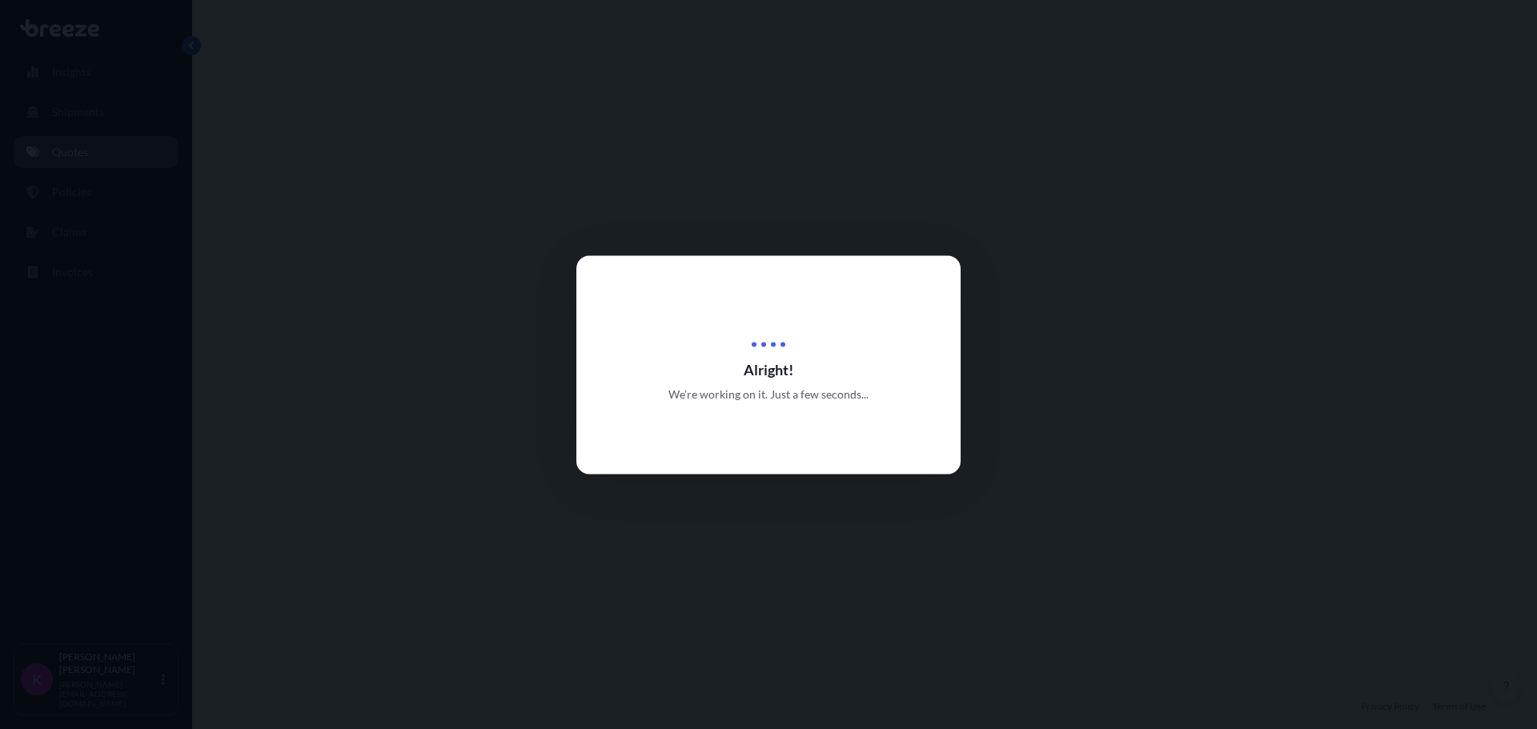
select select "Road"
select select "2"
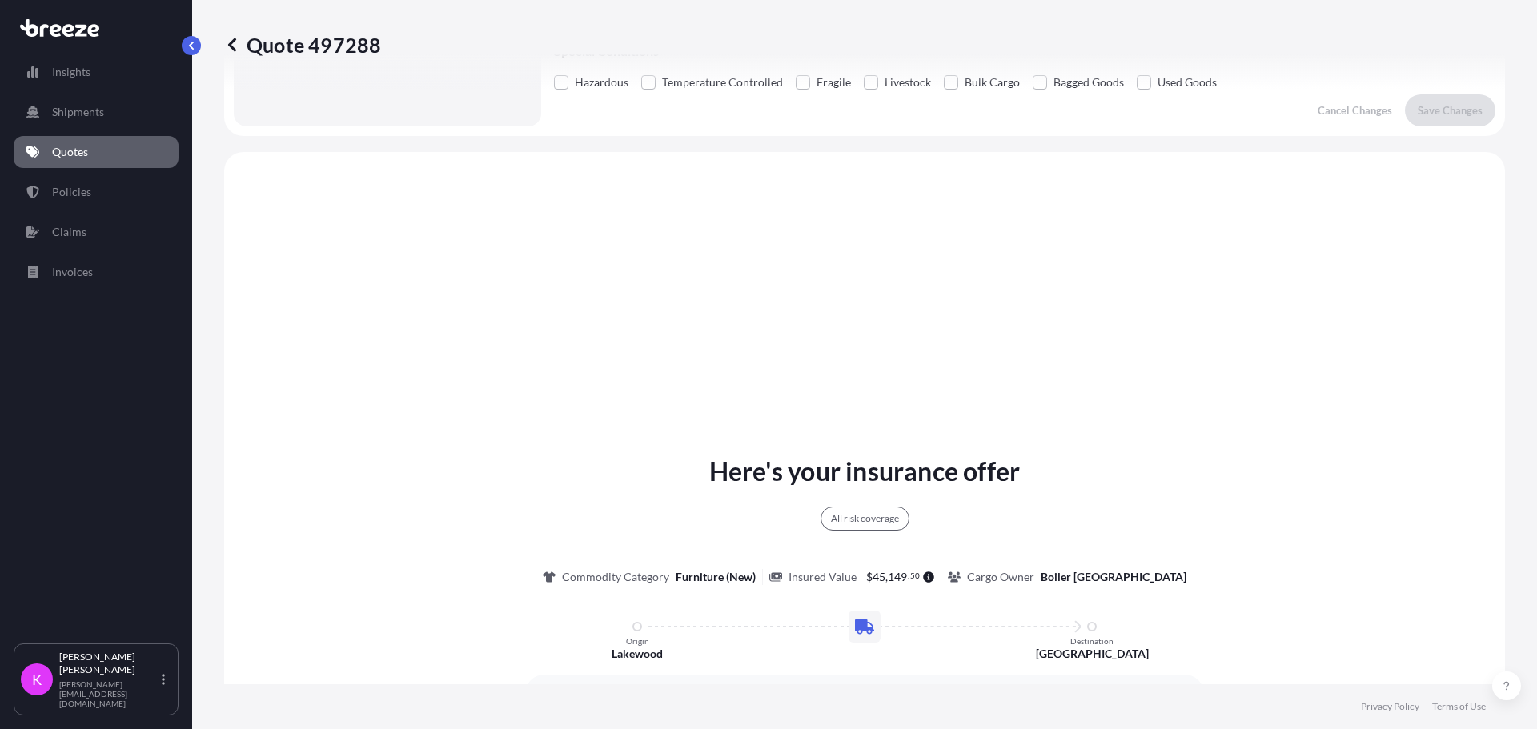
scroll to position [581, 0]
